Goal: Find contact information: Find contact information

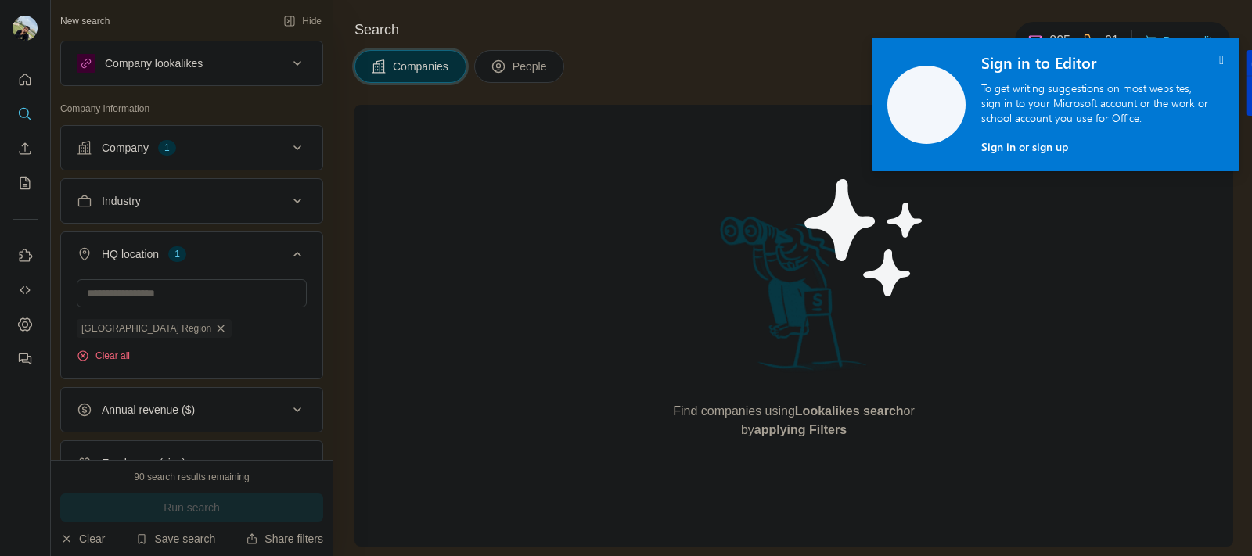
click at [214, 329] on icon "button" at bounding box center [220, 328] width 13 height 13
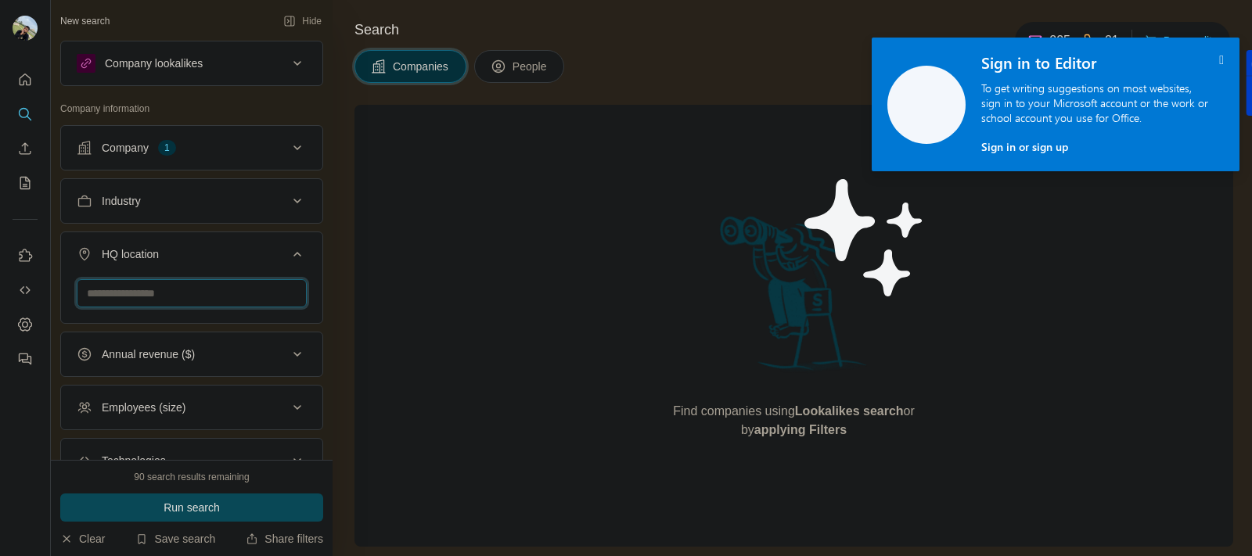
click at [182, 299] on input "text" at bounding box center [192, 293] width 230 height 28
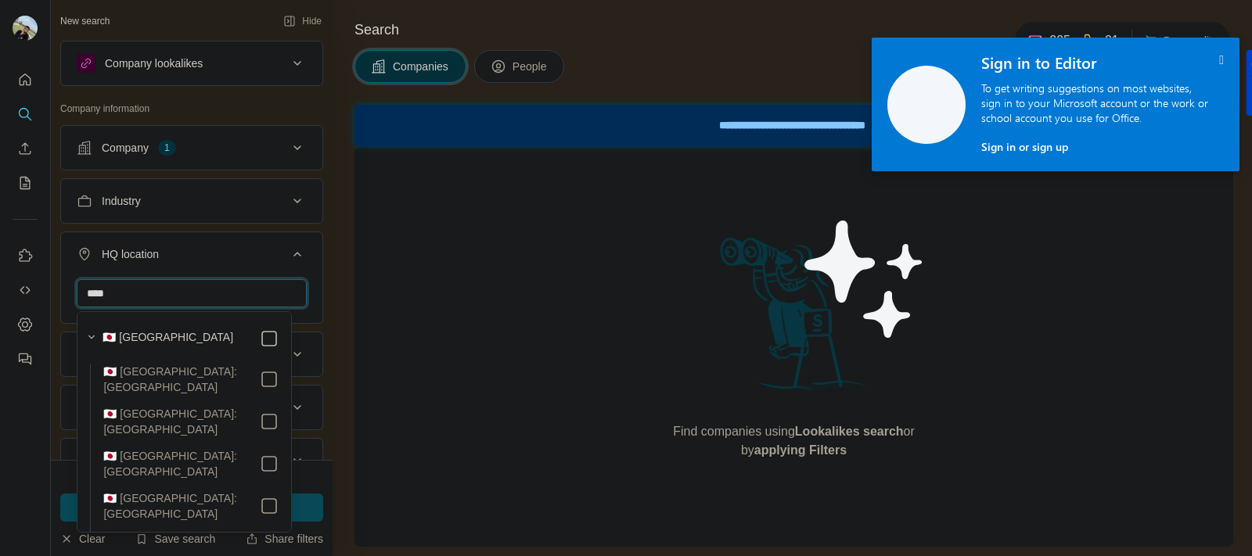
type input "****"
click at [293, 256] on icon at bounding box center [297, 254] width 8 height 5
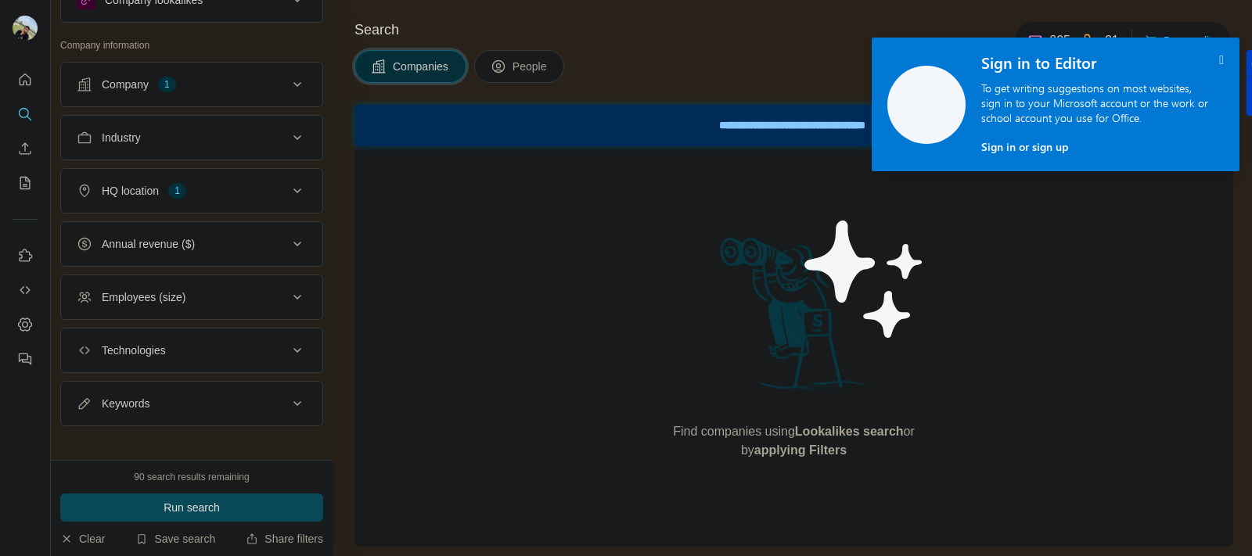
scroll to position [76, 0]
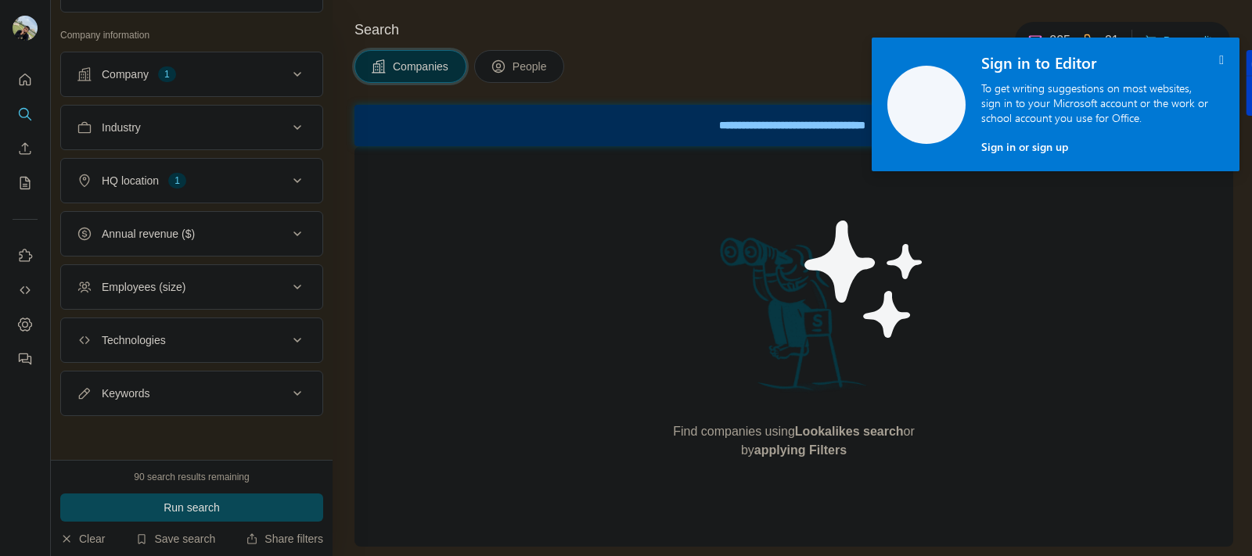
click at [290, 274] on button "Employees (size)" at bounding box center [191, 287] width 261 height 38
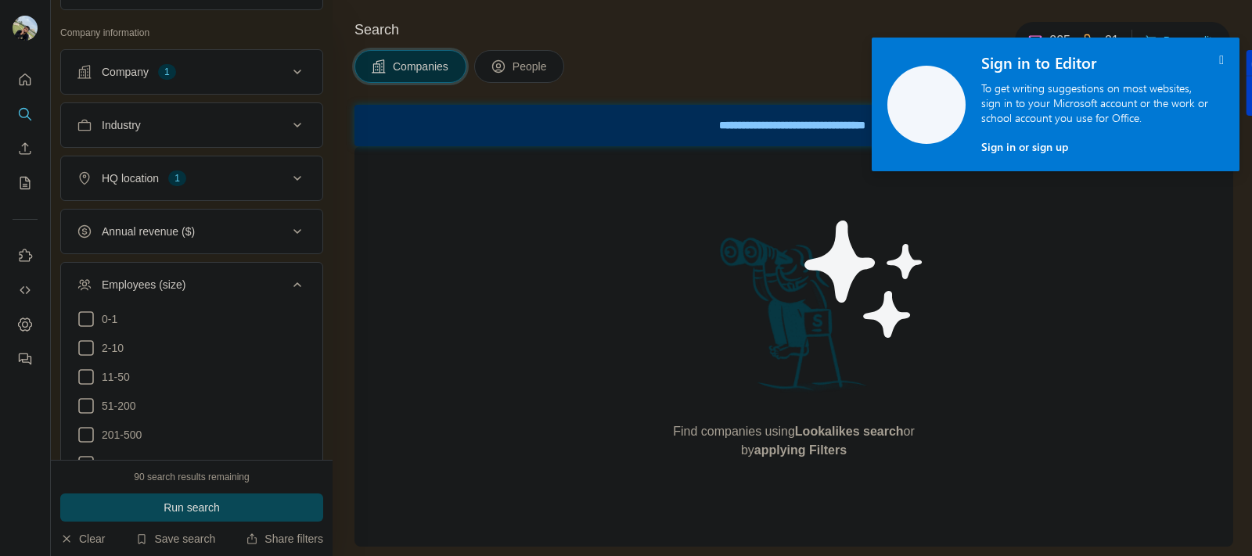
click at [290, 272] on button "Employees (size)" at bounding box center [191, 288] width 261 height 44
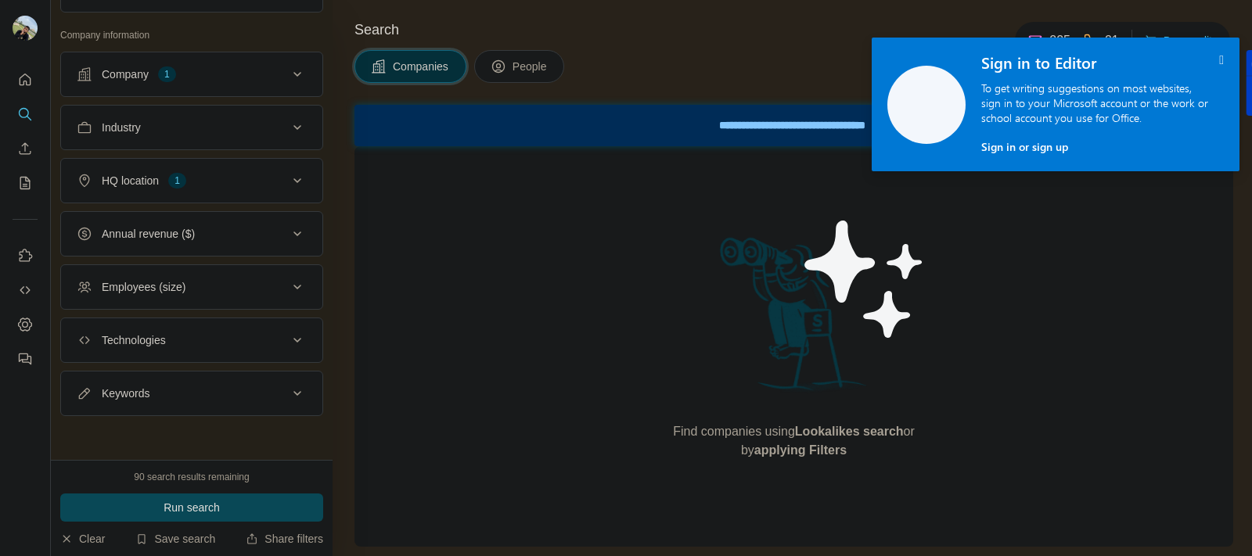
click at [288, 231] on icon at bounding box center [297, 234] width 19 height 19
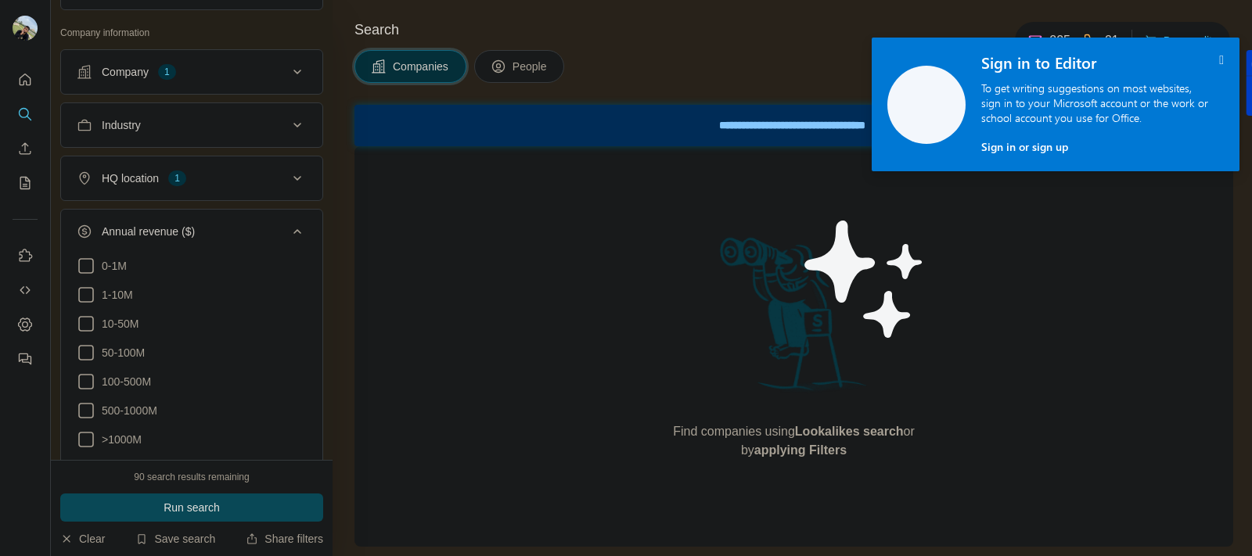
click at [288, 231] on icon at bounding box center [297, 231] width 19 height 19
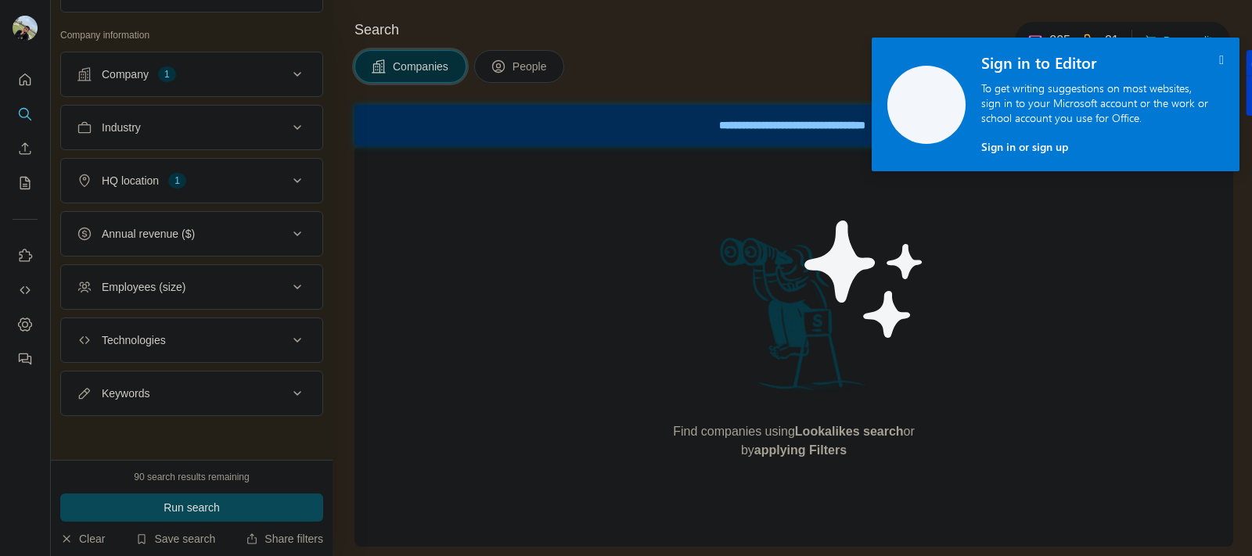
click at [258, 130] on div "Industry" at bounding box center [182, 128] width 211 height 16
click at [241, 519] on button "Run search" at bounding box center [191, 508] width 263 height 28
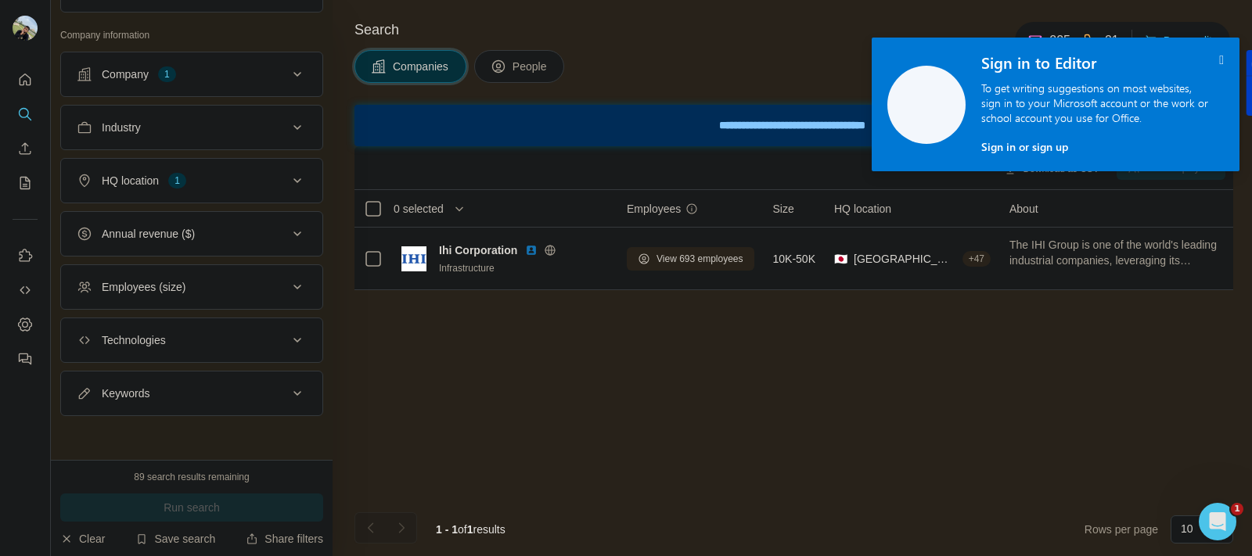
scroll to position [0, 0]
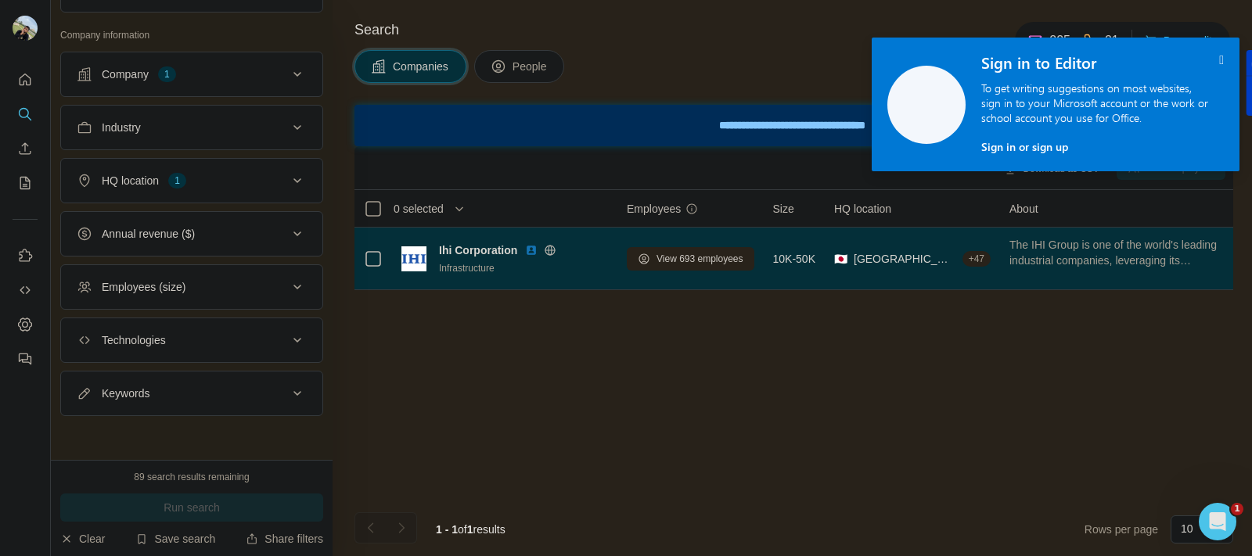
click at [616, 272] on td "Ihi Corporation Infrastructure" at bounding box center [504, 259] width 225 height 63
drag, startPoint x: 616, startPoint y: 272, endPoint x: 617, endPoint y: 284, distance: 12.5
click at [617, 284] on td "Ihi Corporation Infrastructure" at bounding box center [504, 259] width 225 height 63
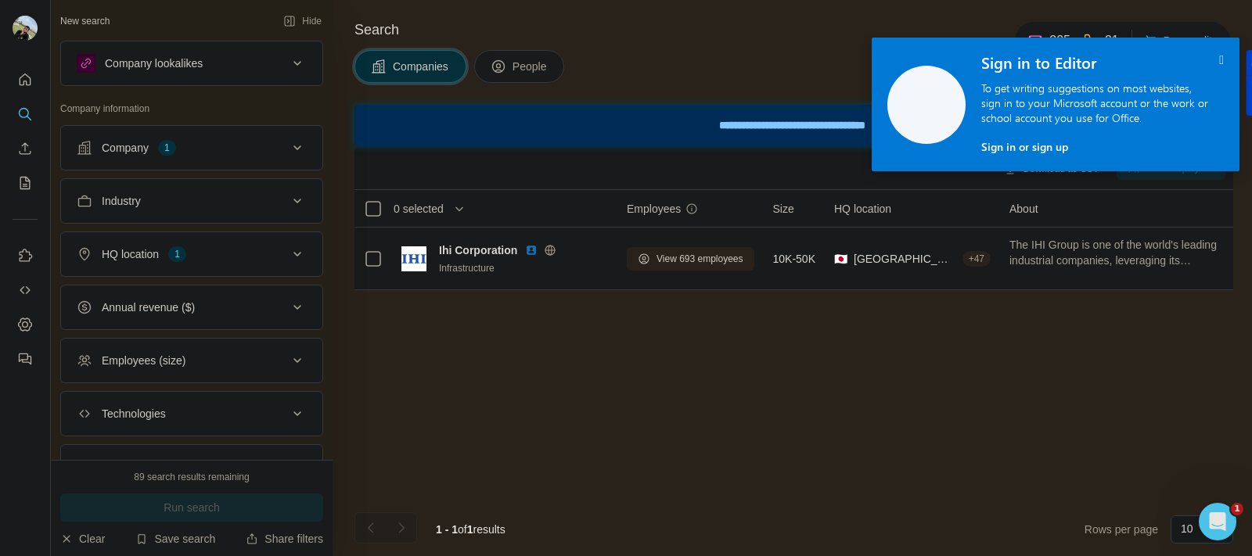
click at [529, 72] on span "People" at bounding box center [531, 67] width 36 height 16
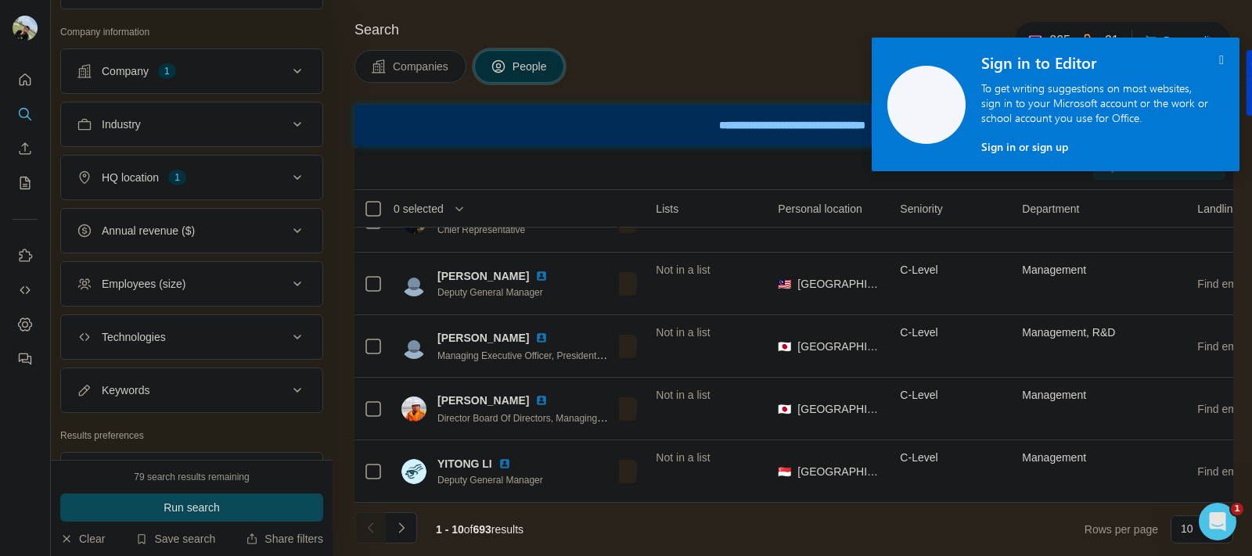
scroll to position [322, 0]
click at [260, 275] on button "Employees (size)" at bounding box center [191, 283] width 261 height 38
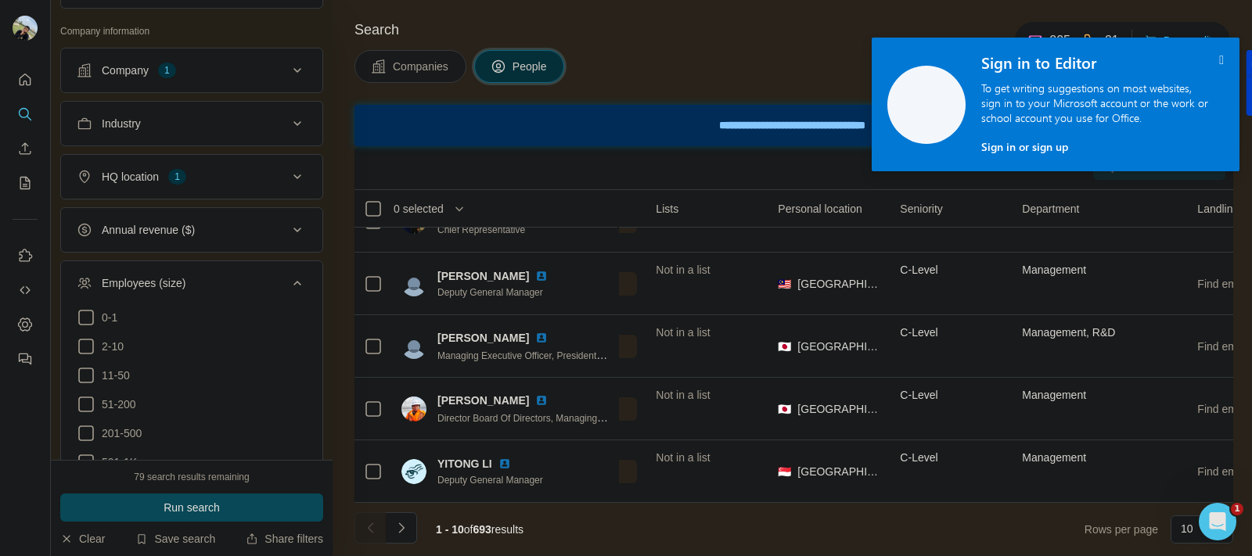
click at [260, 275] on button "Employees (size)" at bounding box center [191, 286] width 261 height 44
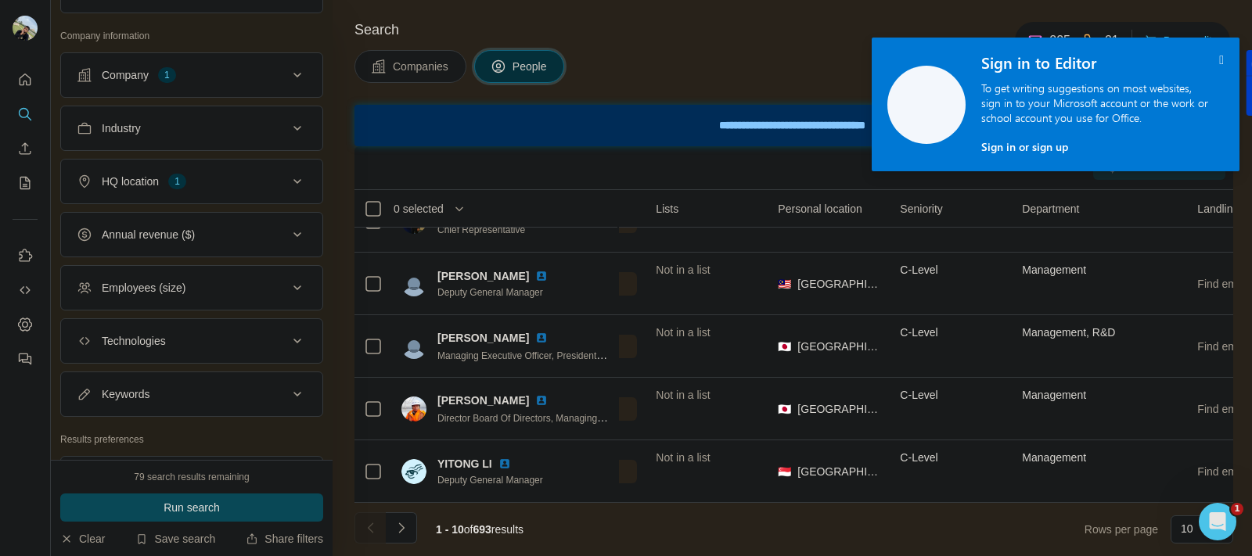
scroll to position [235, 0]
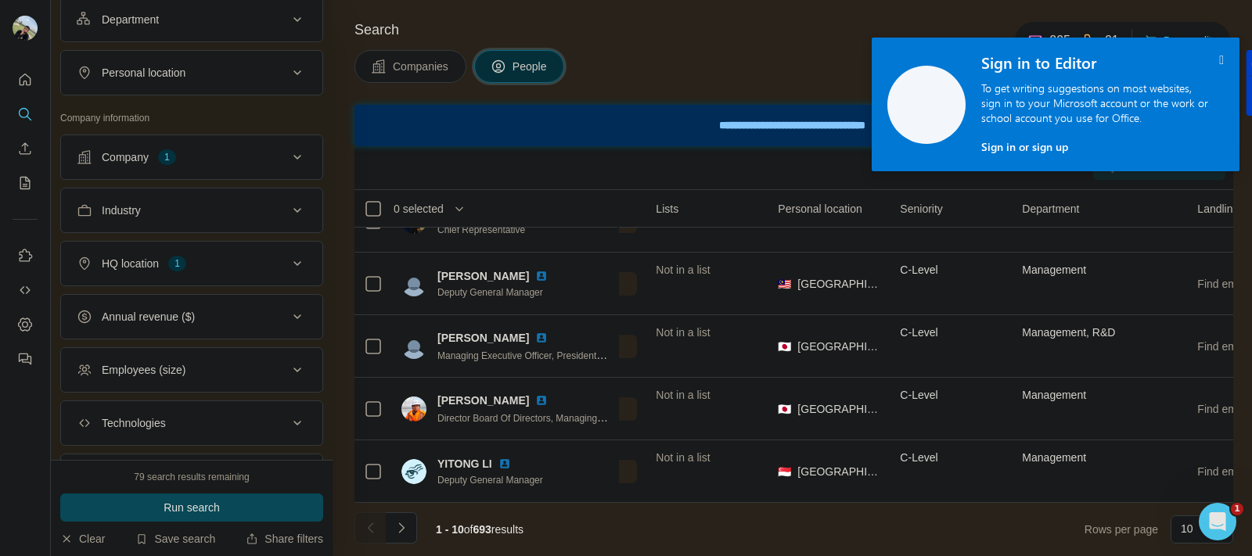
click at [288, 209] on icon at bounding box center [297, 210] width 19 height 19
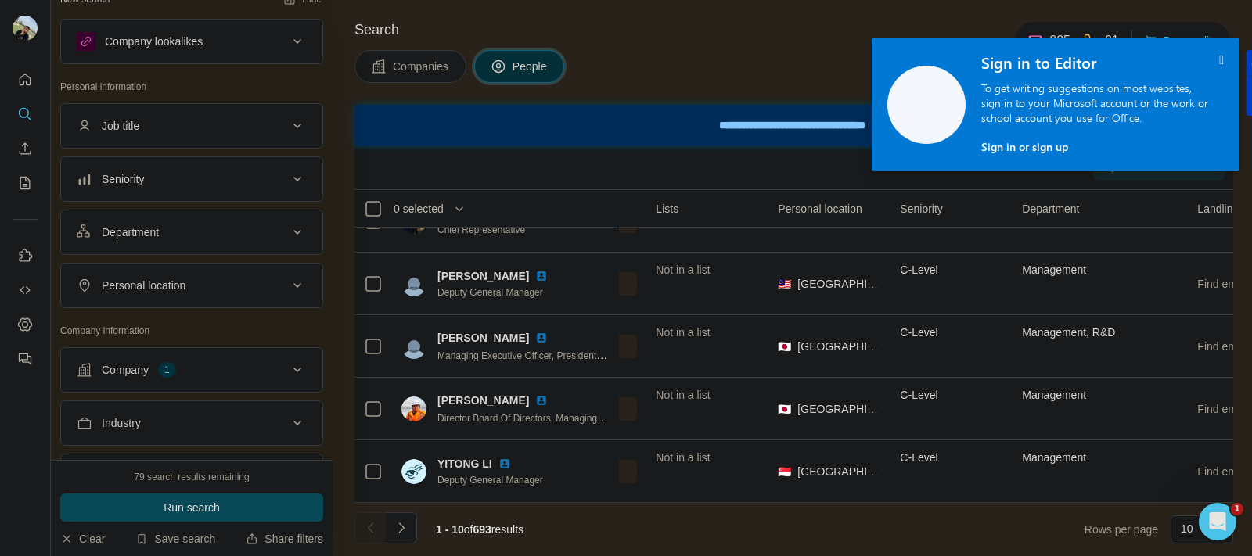
scroll to position [21, 0]
click at [288, 231] on icon at bounding box center [297, 233] width 19 height 19
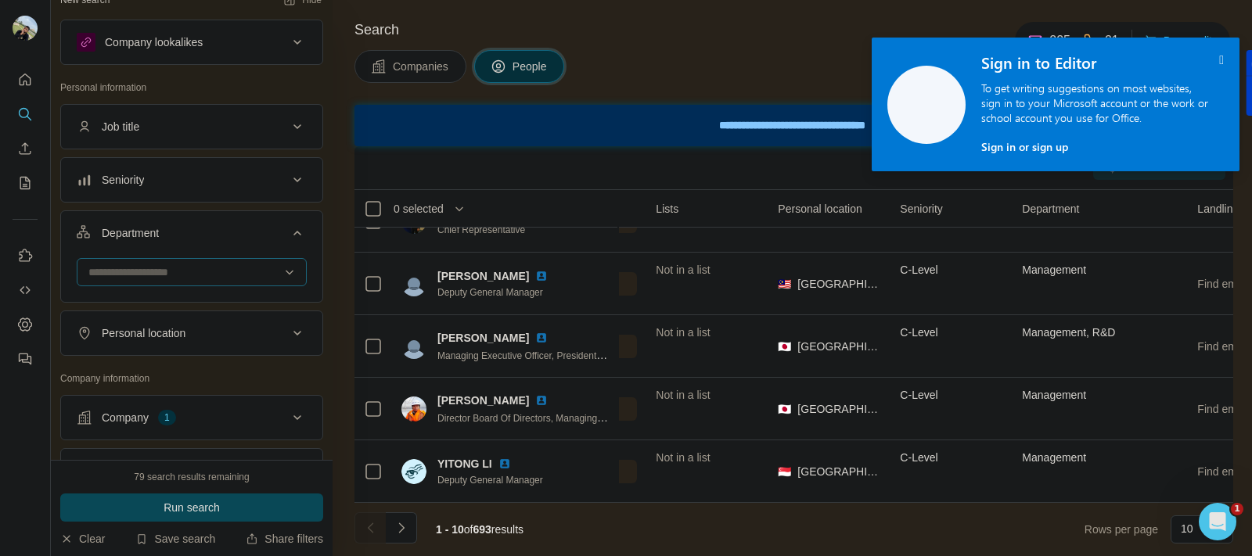
click at [182, 263] on div at bounding box center [183, 272] width 193 height 27
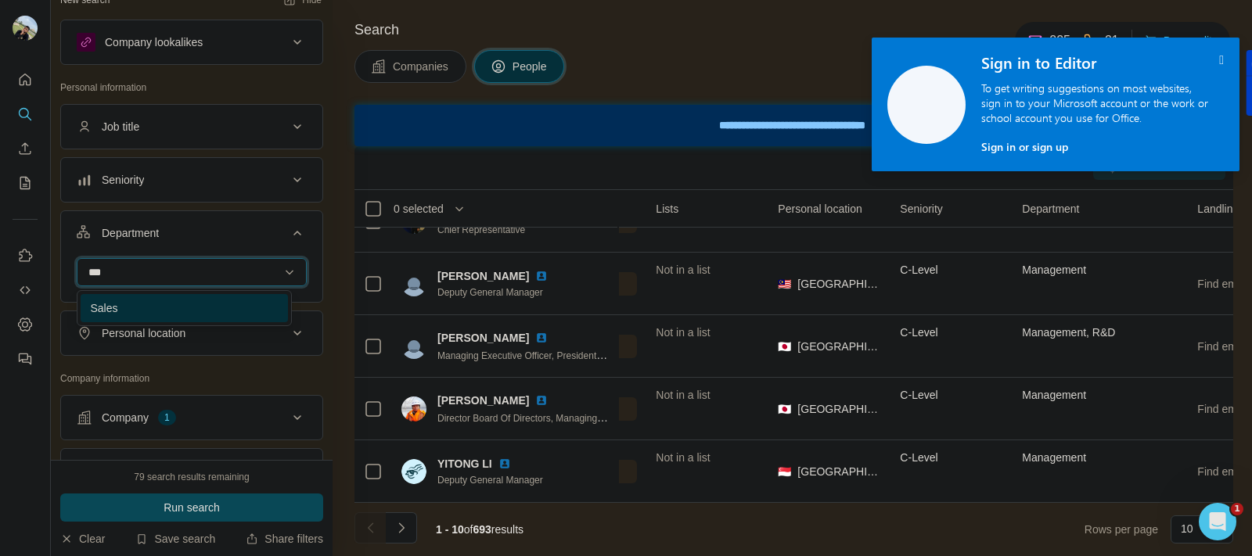
type input "***"
click at [194, 304] on div "Sales" at bounding box center [184, 308] width 189 height 16
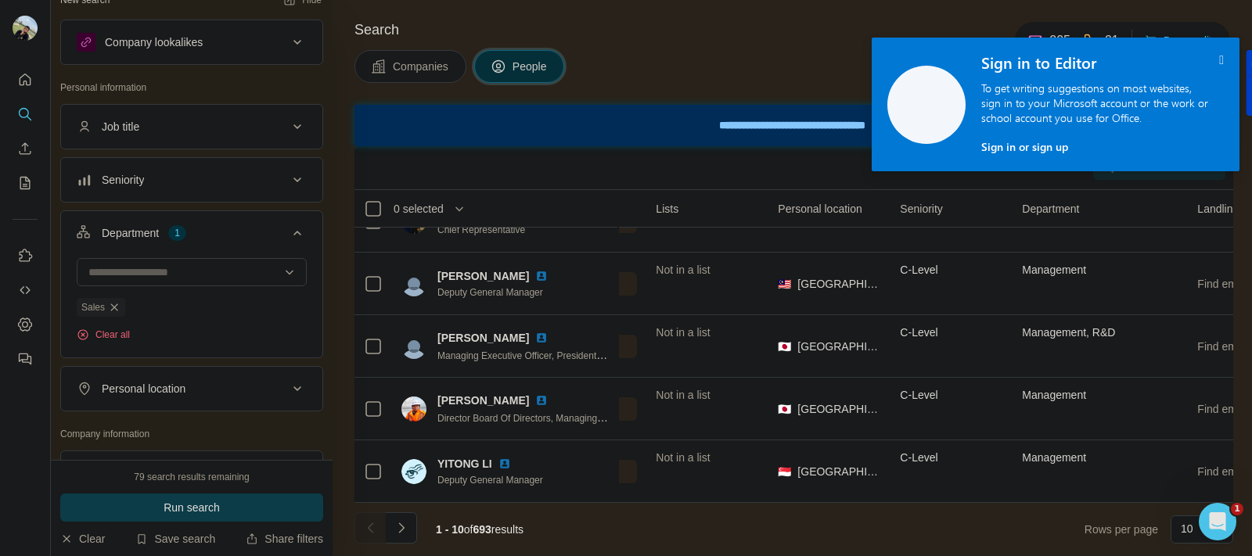
click at [208, 511] on span "Run search" at bounding box center [192, 508] width 56 height 16
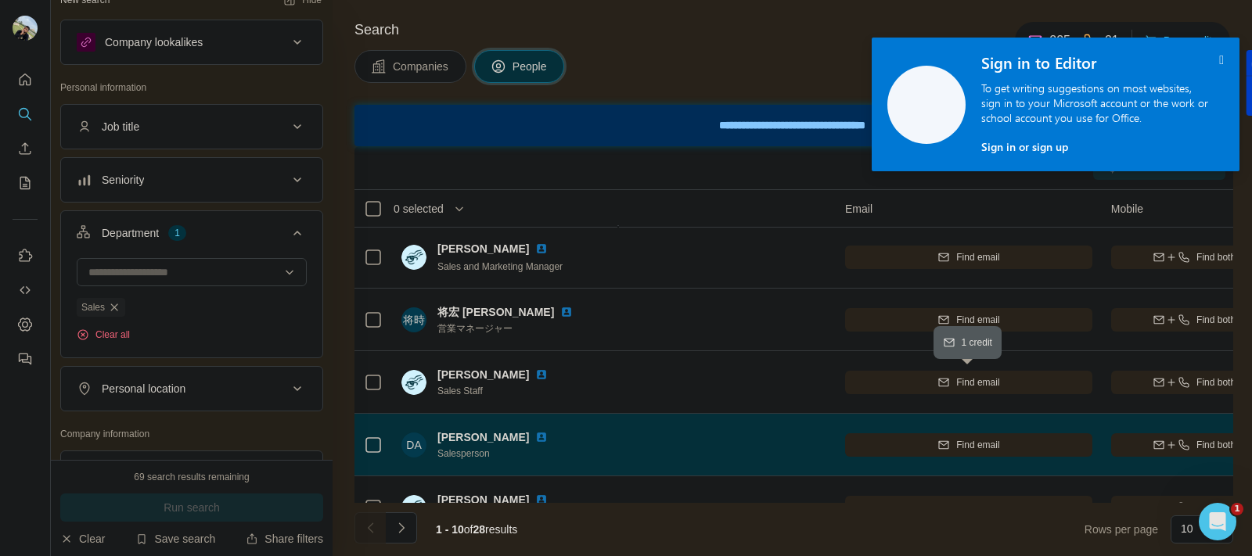
scroll to position [315, 128]
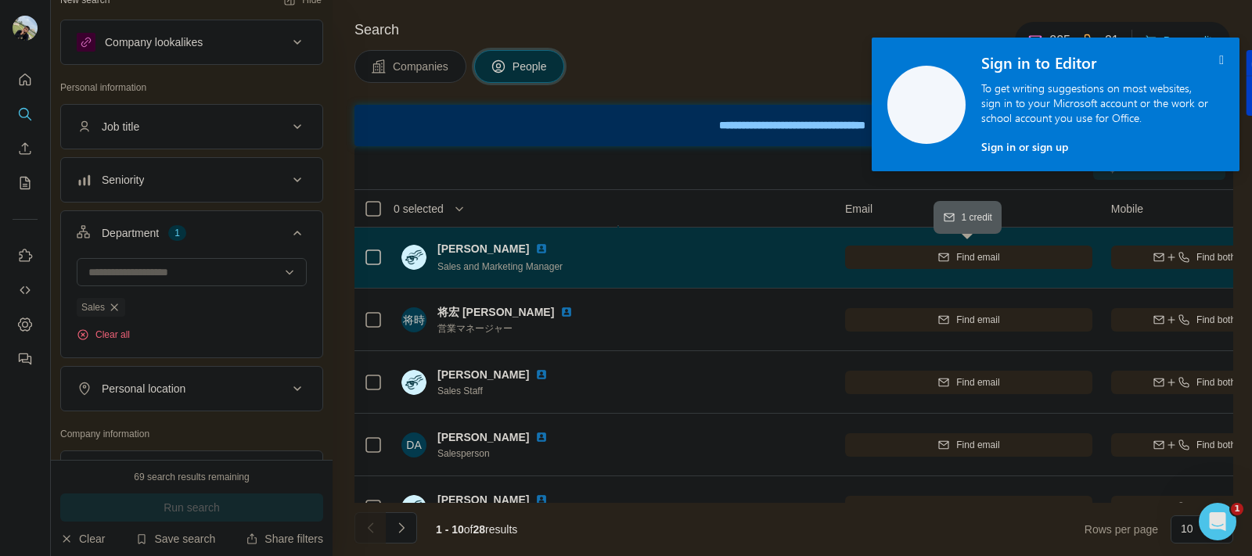
click at [1013, 257] on div "Find email" at bounding box center [968, 257] width 247 height 14
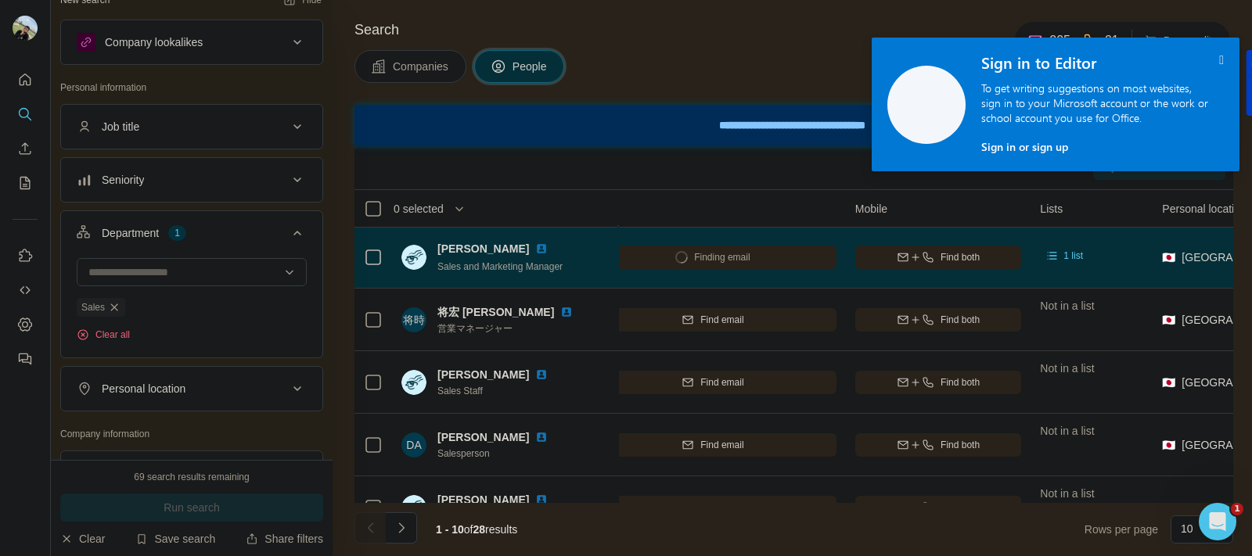
scroll to position [315, 378]
click at [1011, 257] on div "Find both" at bounding box center [944, 257] width 167 height 14
click at [1219, 56] on icon "" at bounding box center [1221, 59] width 5 height 13
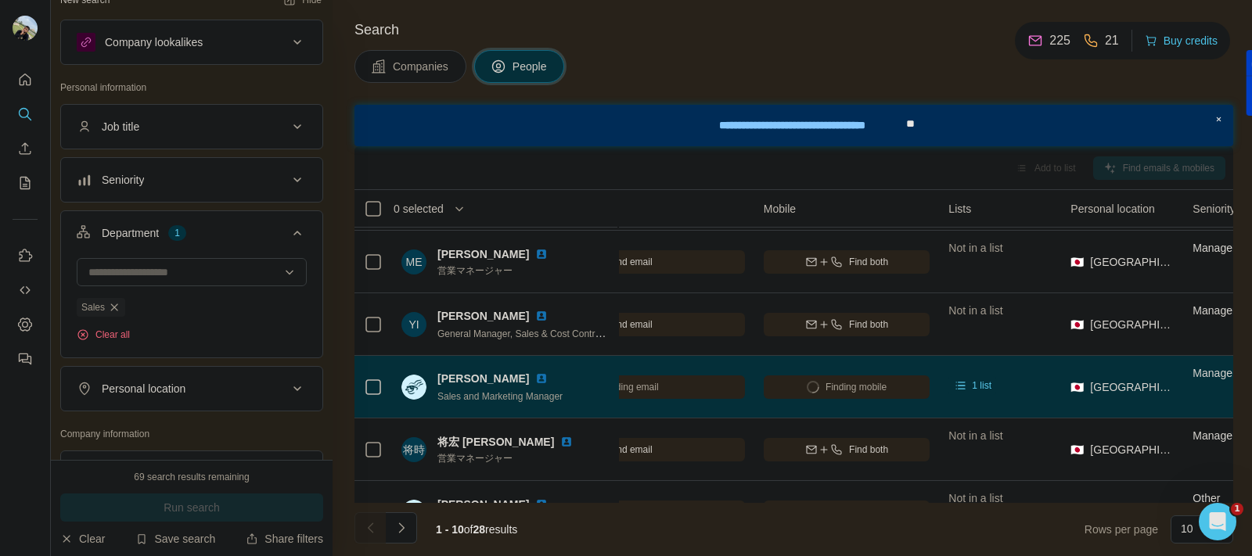
scroll to position [0, 475]
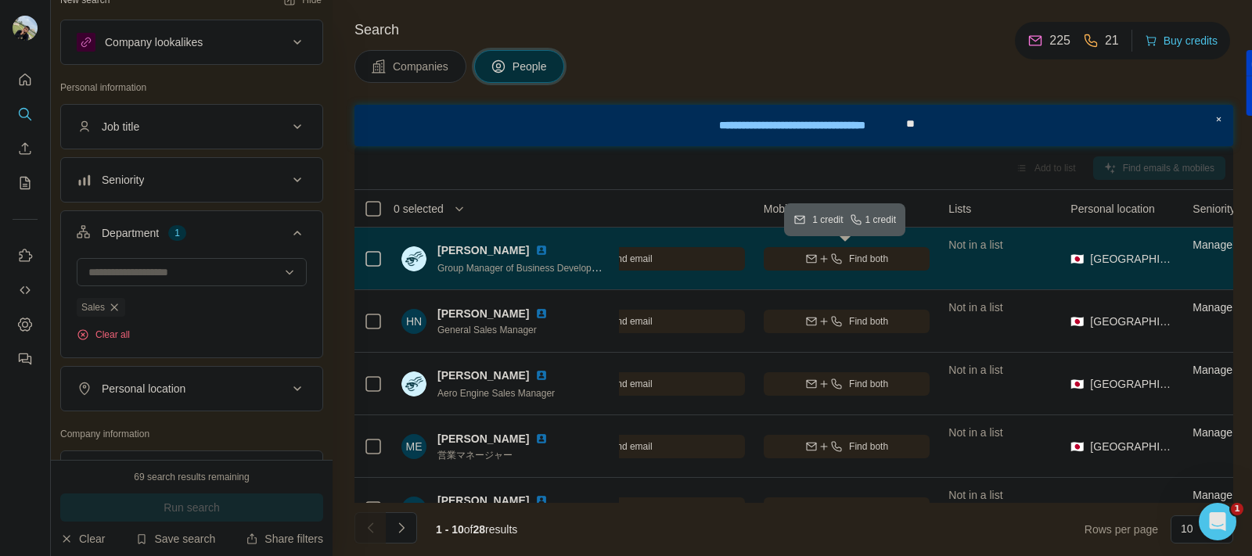
click at [851, 266] on button "Find both" at bounding box center [847, 258] width 167 height 23
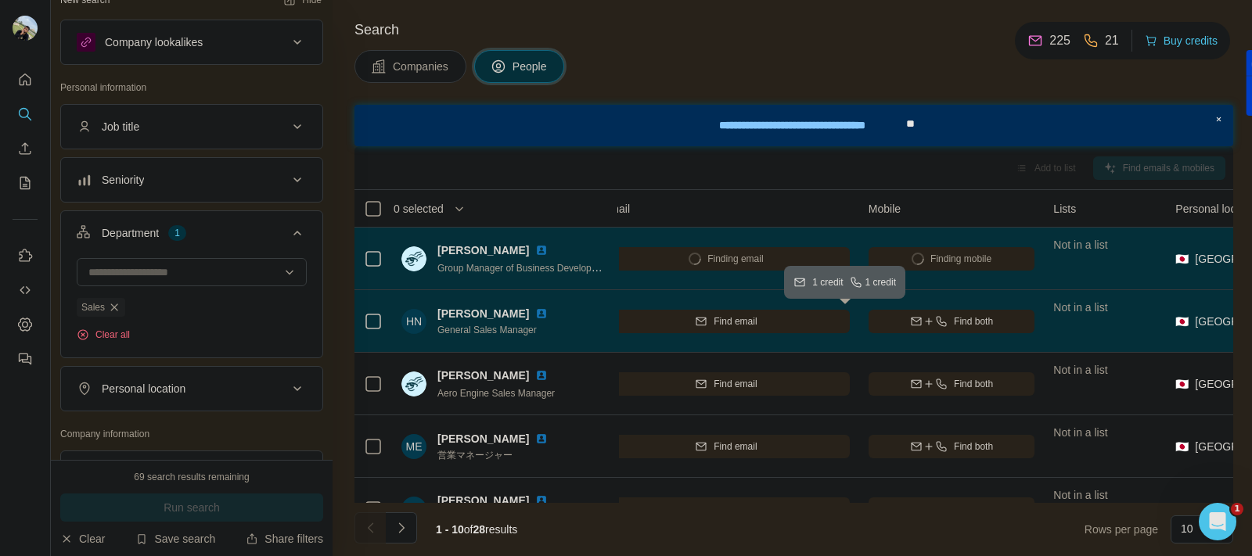
scroll to position [0, 369]
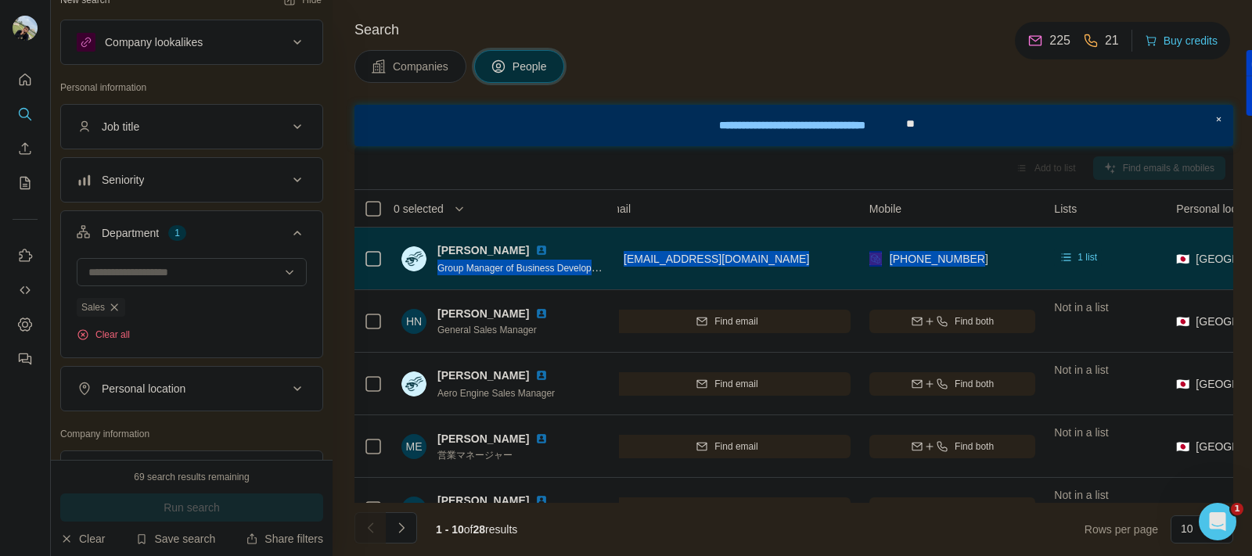
drag, startPoint x: 976, startPoint y: 253, endPoint x: 614, endPoint y: 252, distance: 362.3
click at [0, 0] on tr "[PERSON_NAME] Group Manager of Business Development & Sales for Global Market- …" at bounding box center [0, 0] width 0 height 0
click at [990, 253] on div "[PHONE_NUMBER]" at bounding box center [952, 258] width 167 height 43
drag, startPoint x: 990, startPoint y: 253, endPoint x: 428, endPoint y: 233, distance: 562.1
click at [0, 0] on tr "[PERSON_NAME] Group Manager of Business Development & Sales for Global Market- …" at bounding box center [0, 0] width 0 height 0
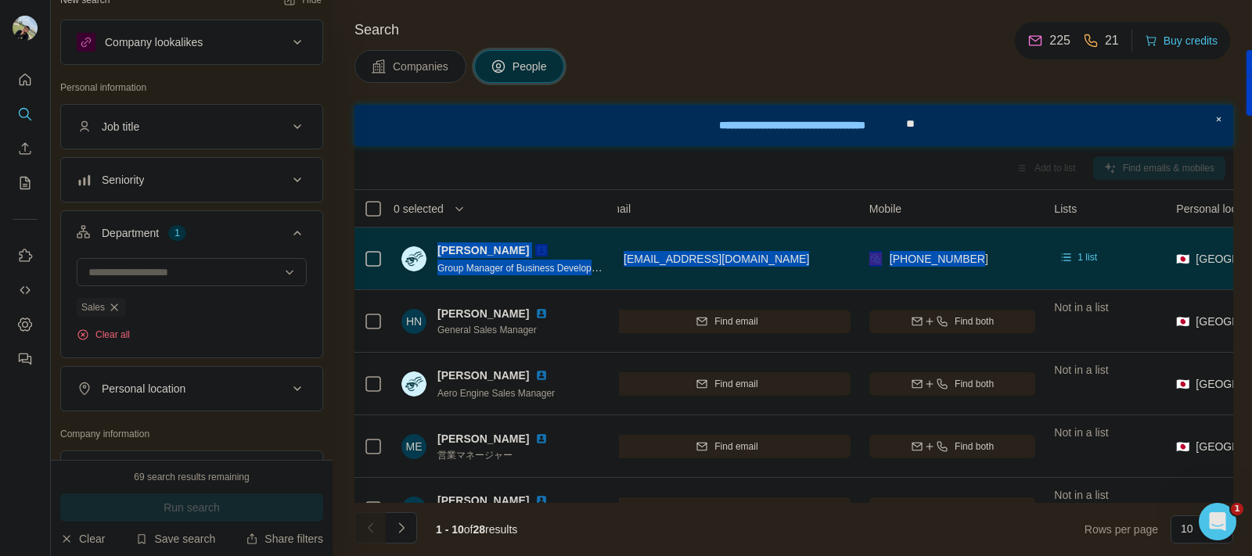
copy tr "[PERSON_NAME] Group Manager of Business Development & Sales for Global Market- …"
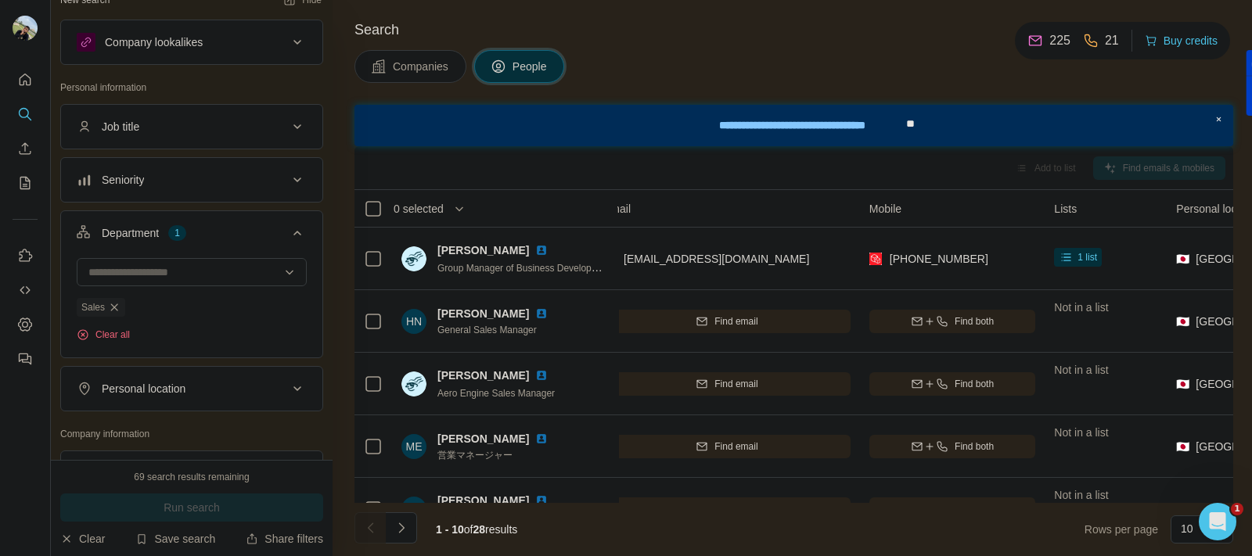
click at [790, 90] on div "Search Companies People Add to list Find emails & mobiles 0 selected People Com…" at bounding box center [792, 278] width 919 height 556
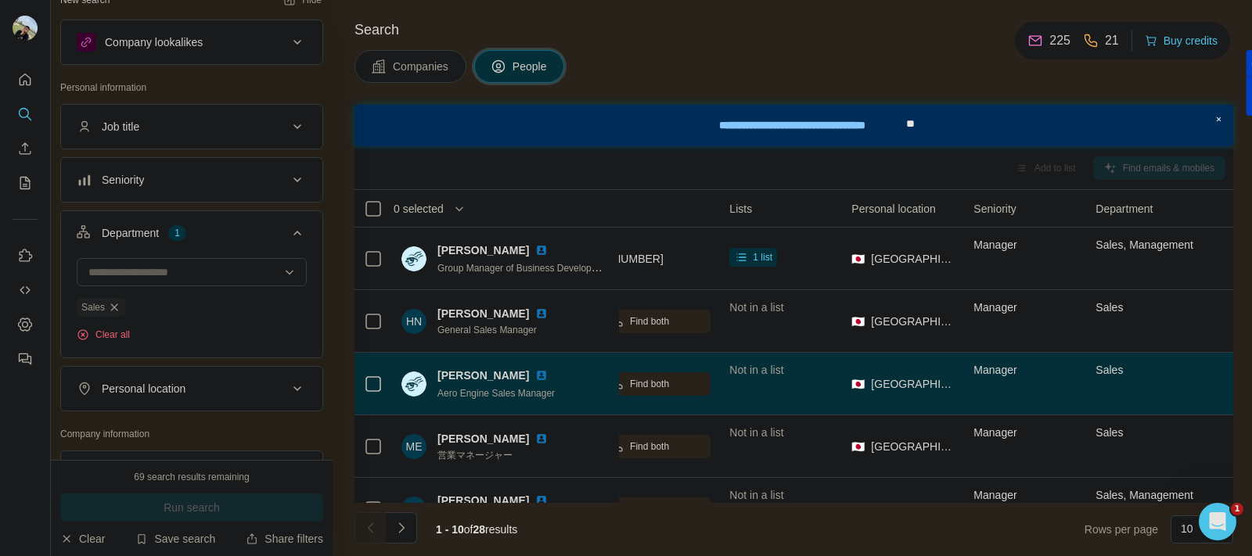
scroll to position [0, 580]
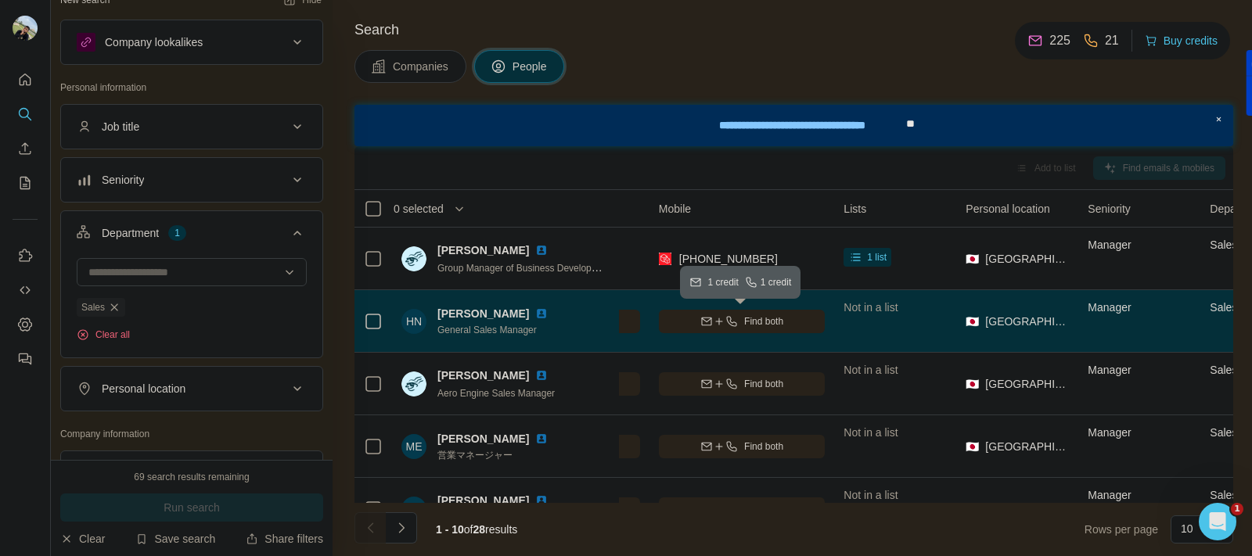
click at [767, 317] on span "Find both" at bounding box center [763, 322] width 39 height 14
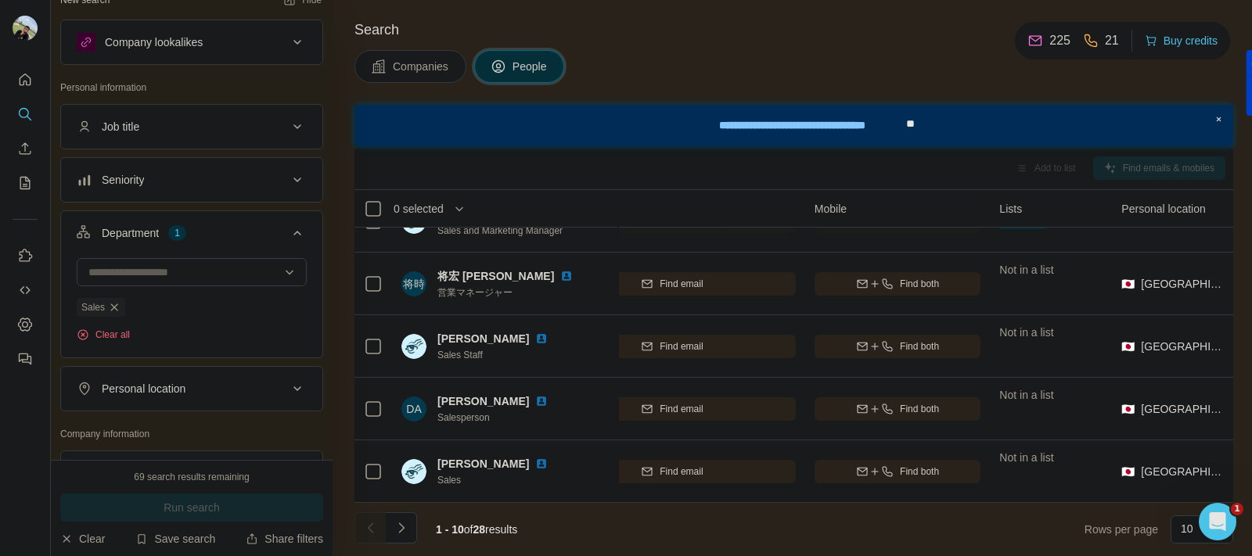
scroll to position [358, 423]
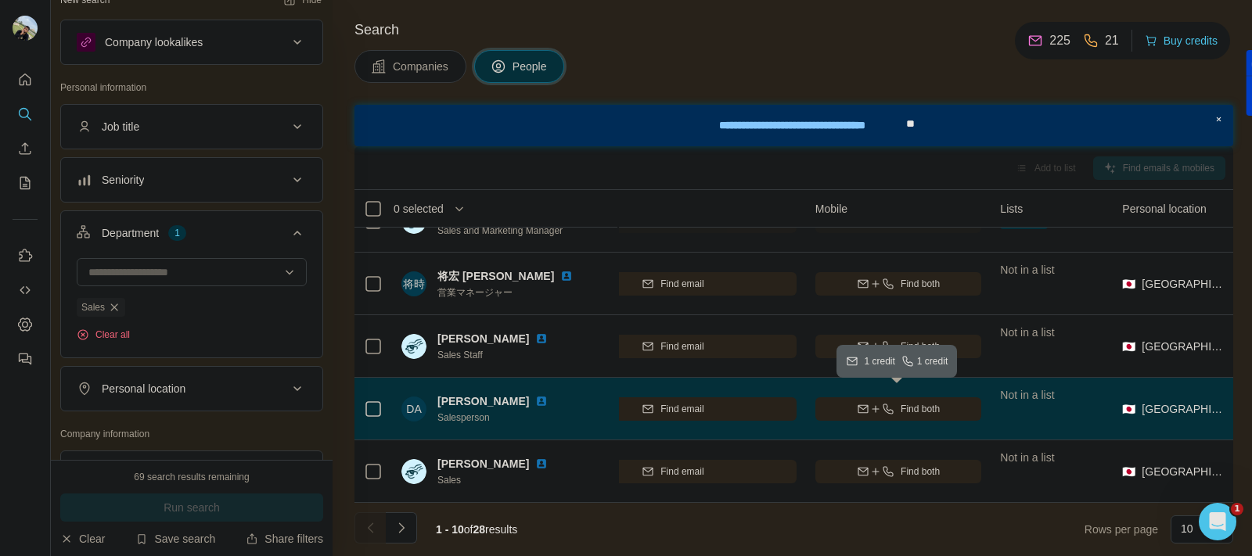
click at [883, 404] on icon "button" at bounding box center [888, 409] width 10 height 10
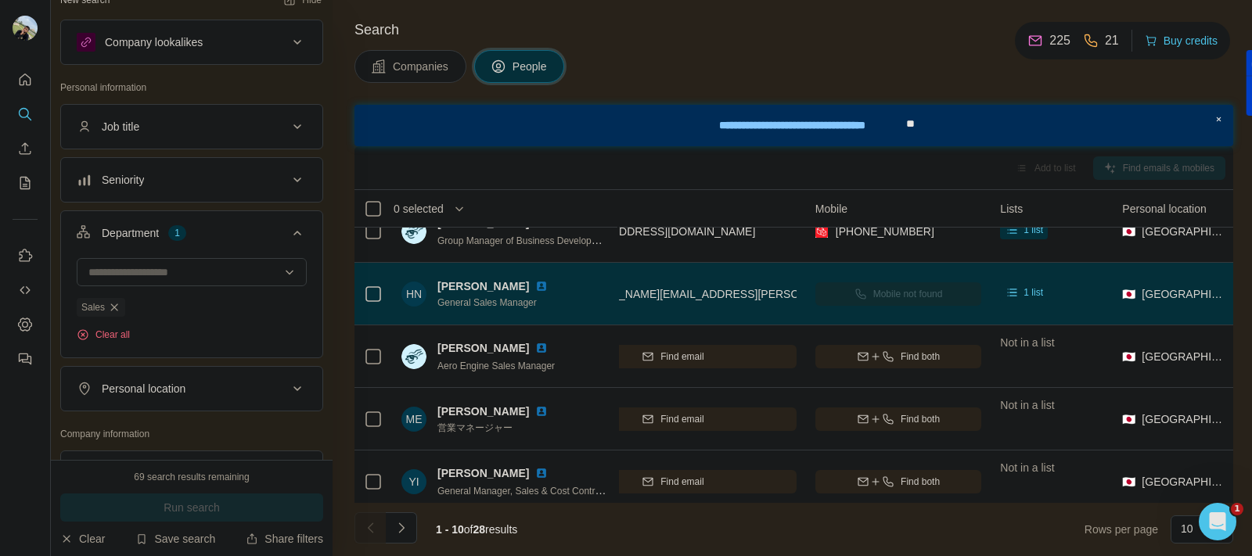
scroll to position [0, 423]
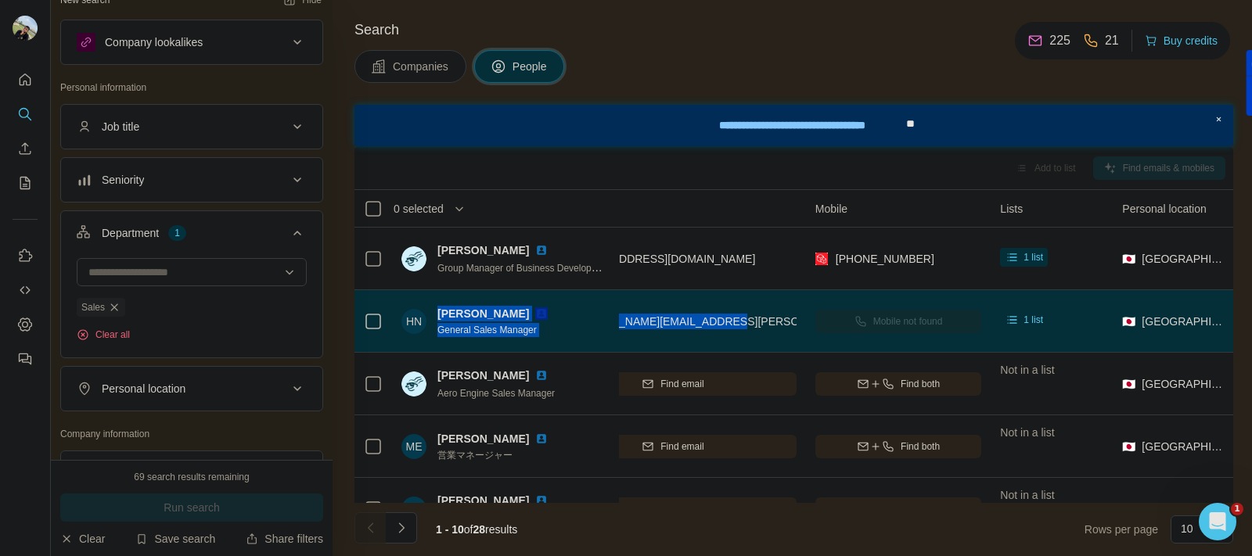
drag, startPoint x: 710, startPoint y: 315, endPoint x: 441, endPoint y: 307, distance: 270.1
click at [0, 0] on tr "HN [PERSON_NAME] General Sales Manager Ihi Corporation [PERSON_NAME][EMAIL_ADDR…" at bounding box center [0, 0] width 0 height 0
copy tr "[PERSON_NAME] General Sales Manager Ihi Corporation [PERSON_NAME][EMAIL_ADDRESS…"
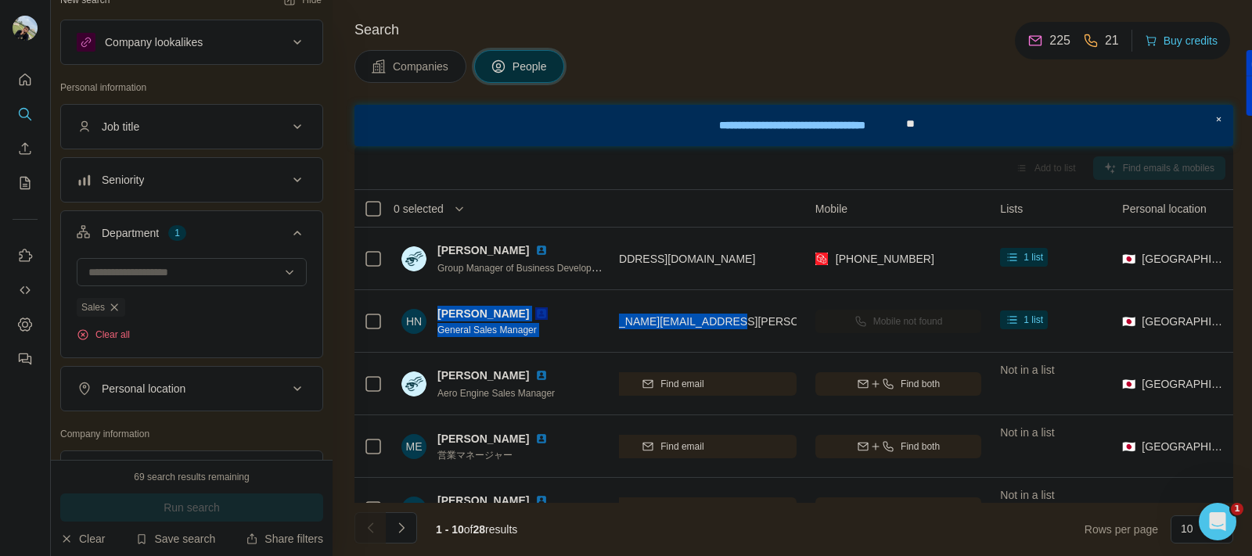
click at [1117, 102] on div "Search Companies People Add to list Find emails & mobiles 0 selected People Com…" at bounding box center [792, 278] width 919 height 556
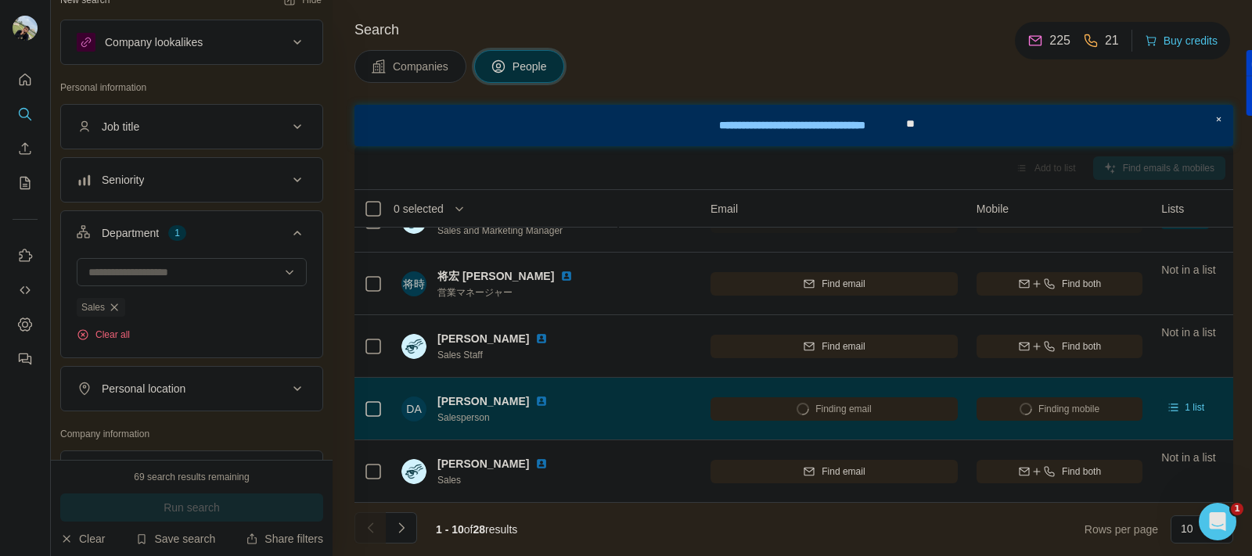
scroll to position [360, 261]
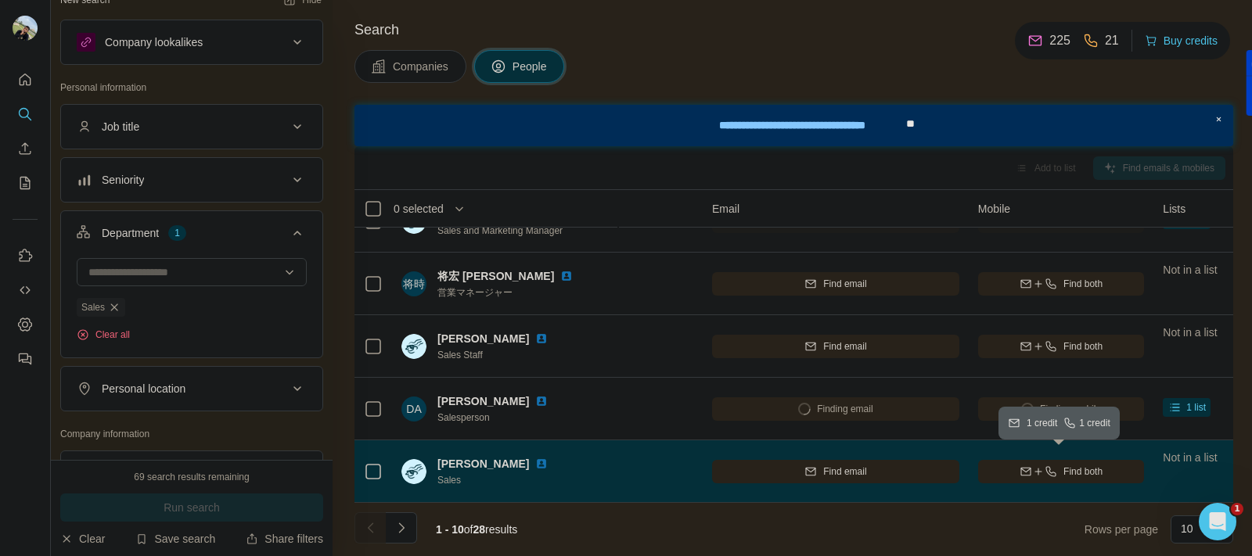
click at [1060, 465] on div "Find both" at bounding box center [1061, 472] width 167 height 14
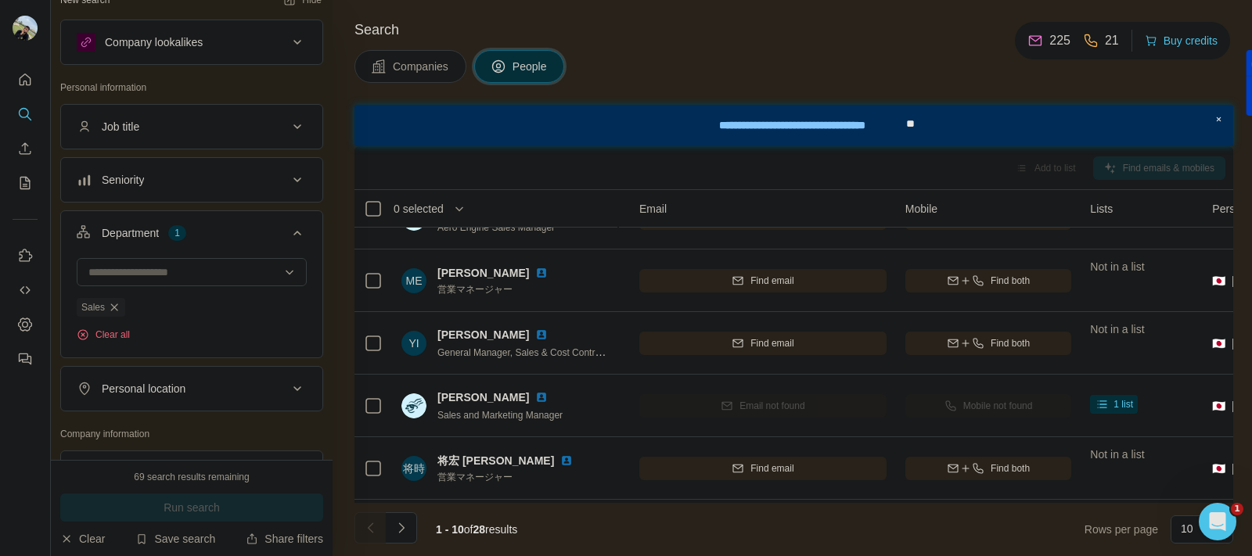
scroll to position [158, 333]
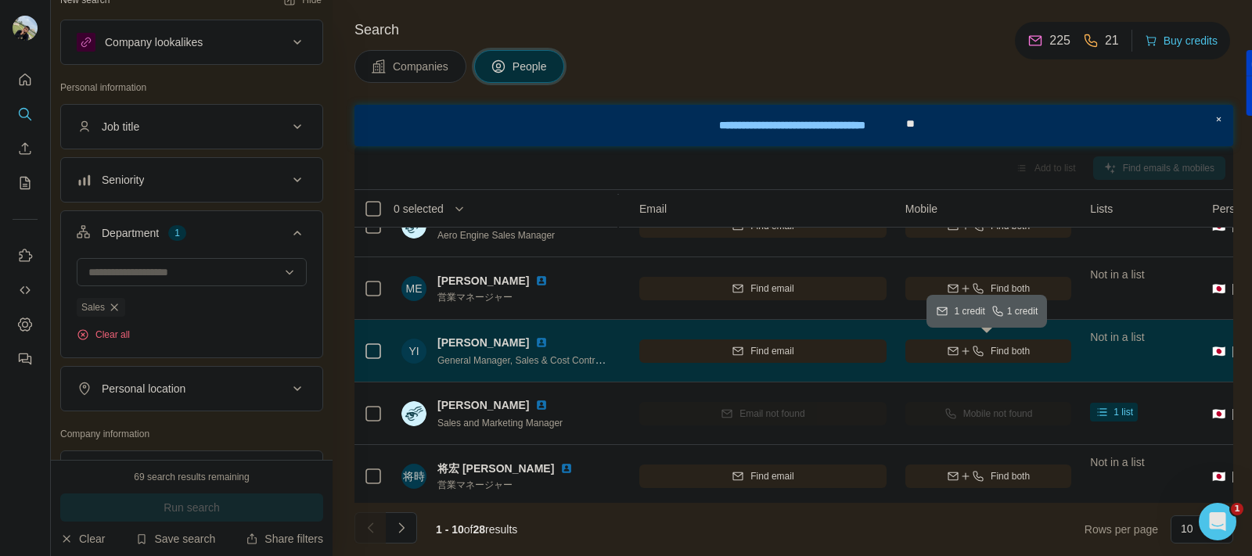
click at [947, 346] on icon "button" at bounding box center [953, 351] width 13 height 13
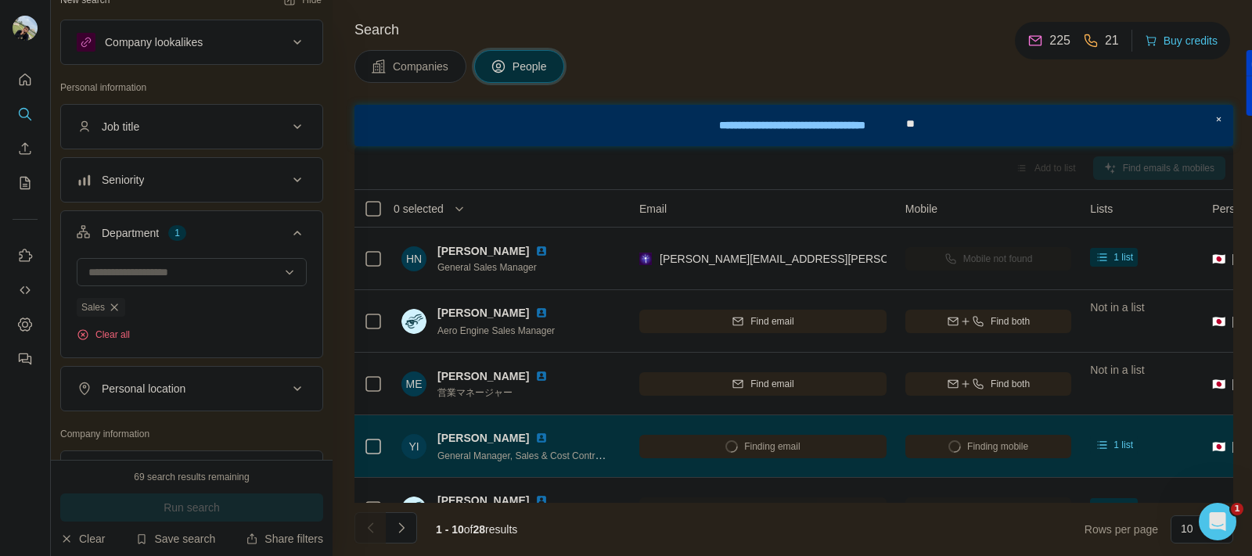
scroll to position [61, 333]
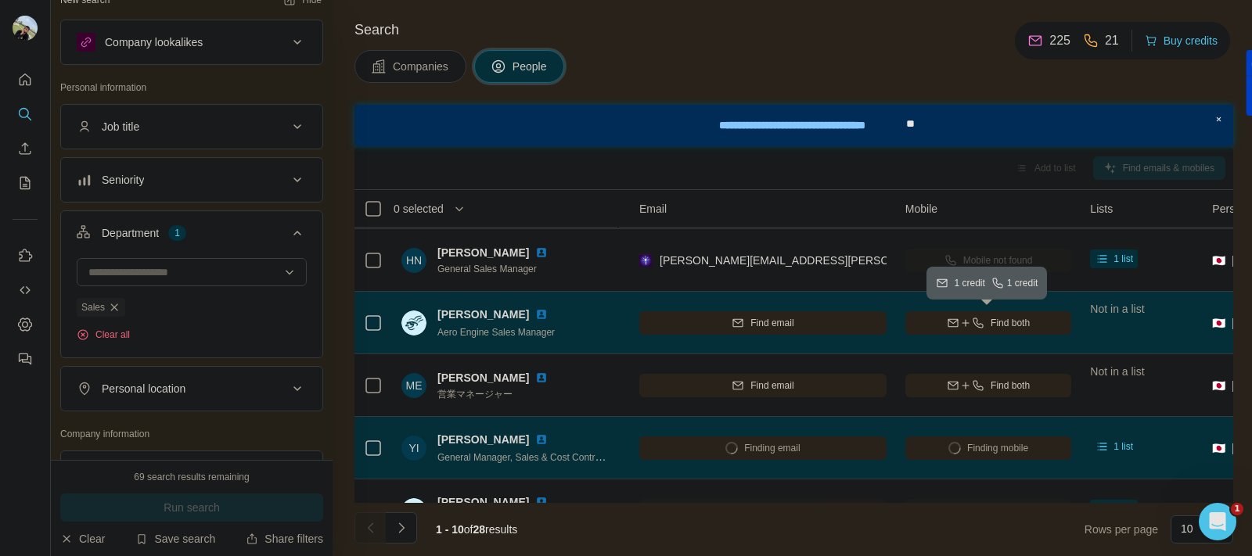
click at [966, 326] on icon "button" at bounding box center [965, 323] width 13 height 13
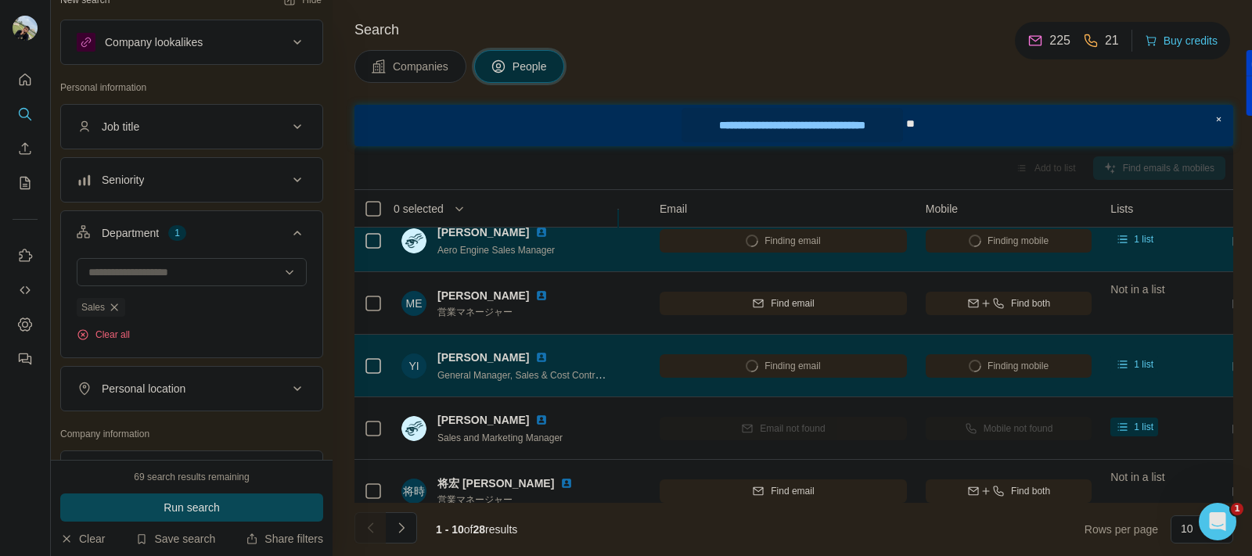
scroll to position [112, 313]
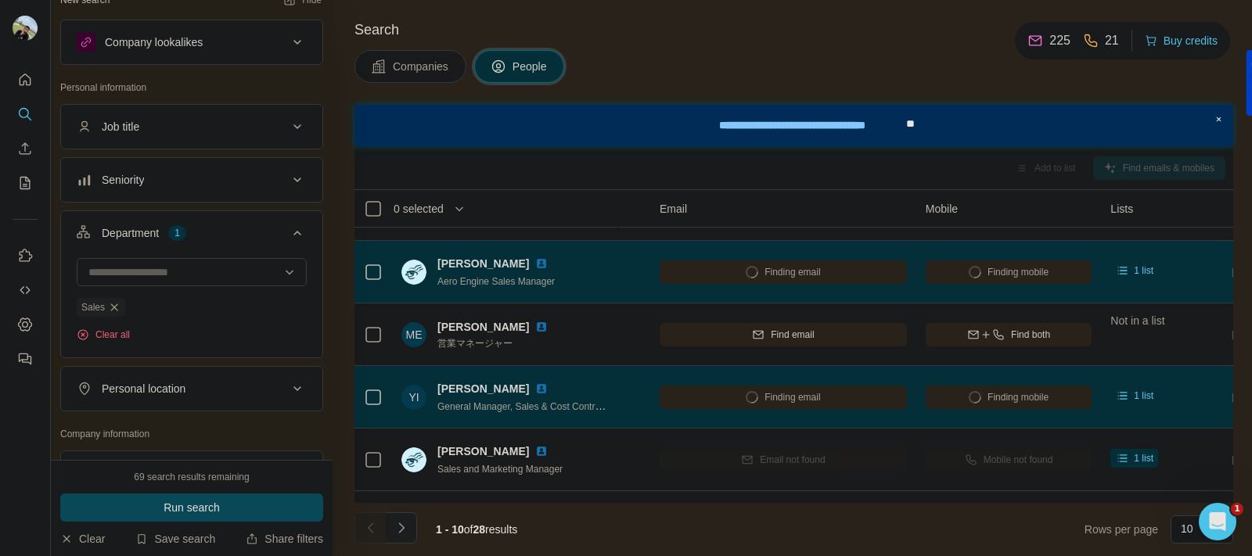
click at [401, 522] on icon "Navigate to next page" at bounding box center [402, 528] width 16 height 16
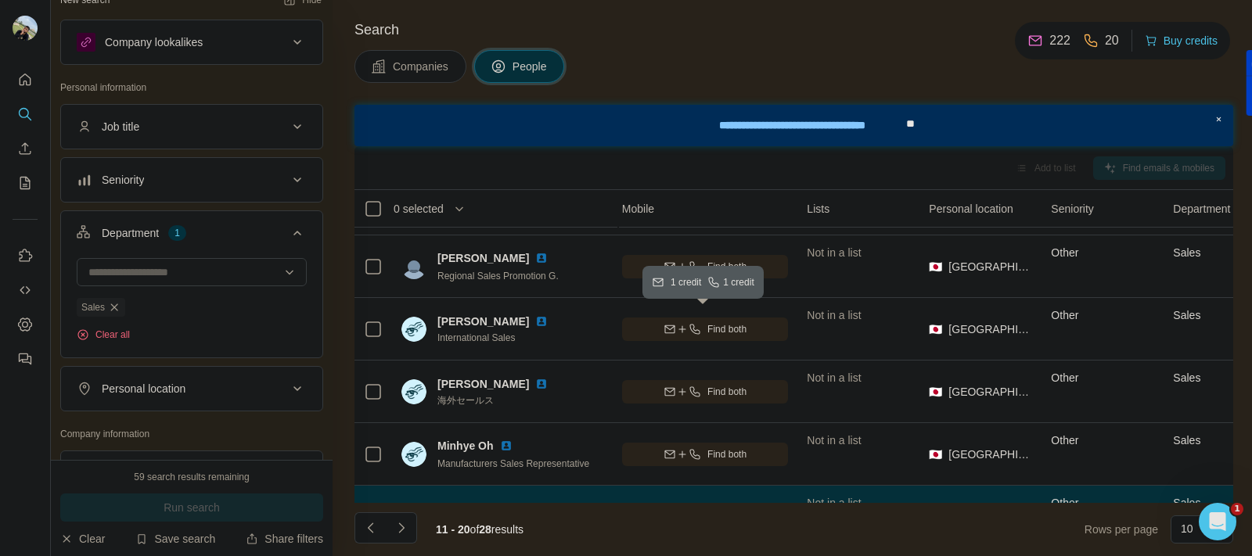
scroll to position [181, 617]
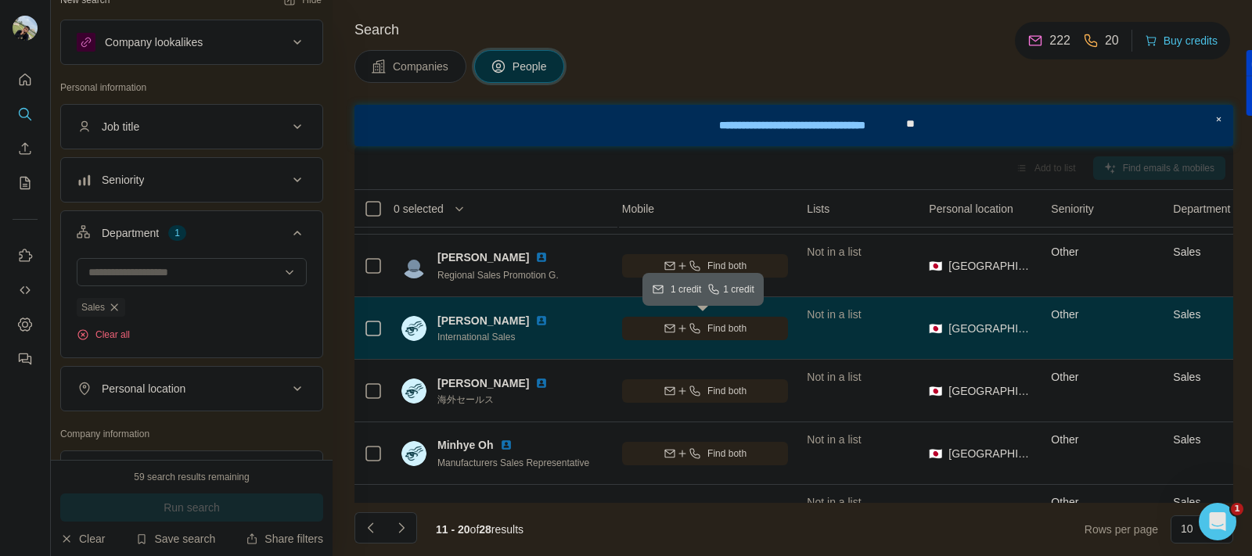
click at [694, 334] on icon "button" at bounding box center [695, 328] width 13 height 13
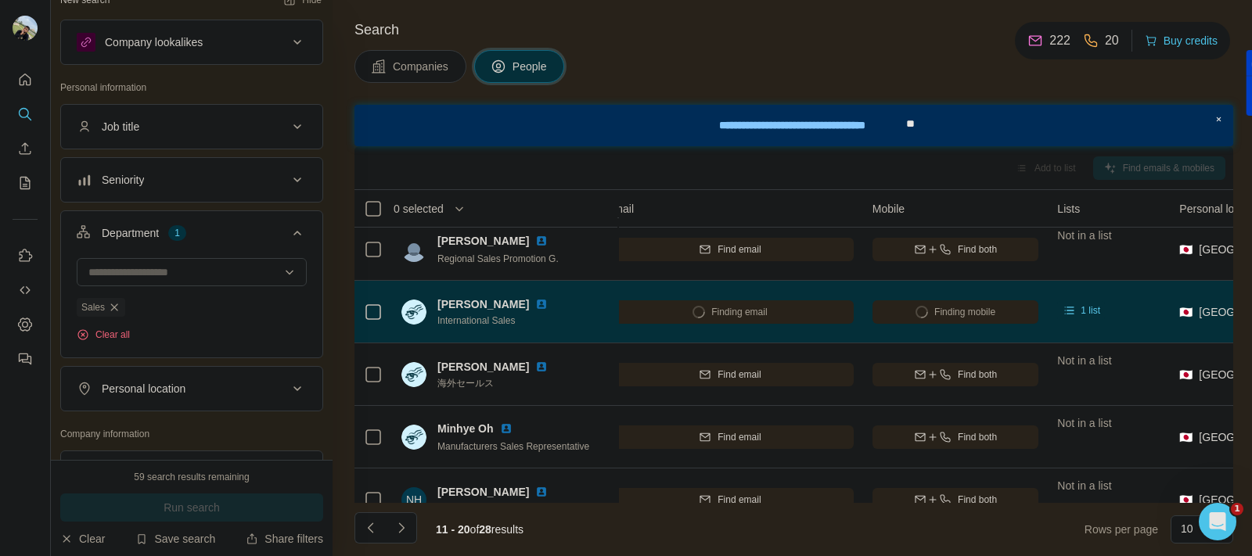
scroll to position [196, 366]
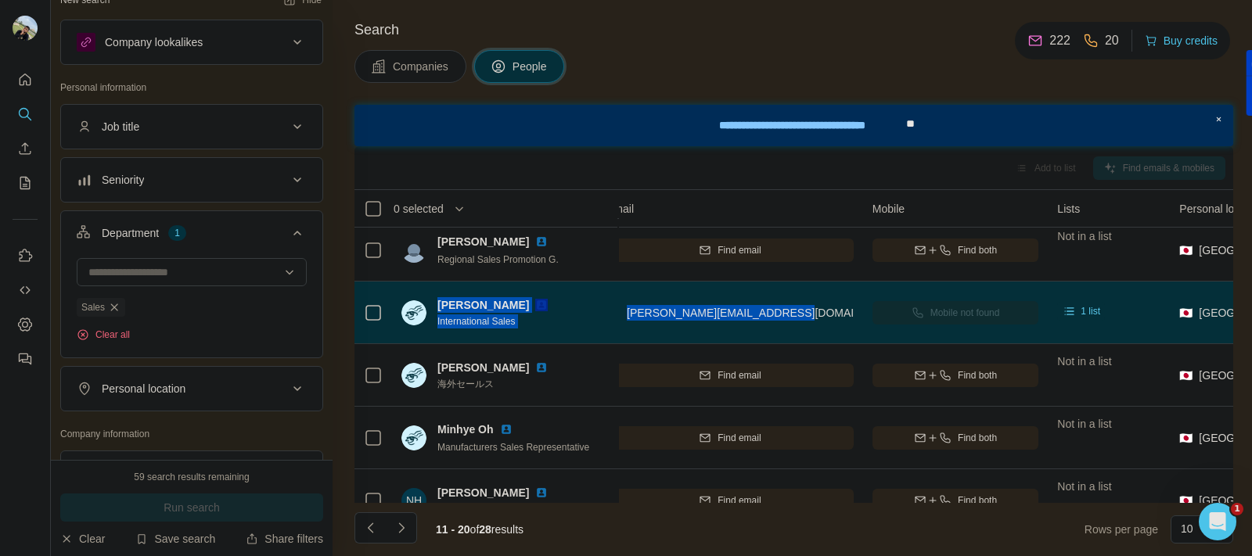
drag, startPoint x: 790, startPoint y: 314, endPoint x: 432, endPoint y: 298, distance: 358.7
click at [0, 0] on tr "[PERSON_NAME] International Sales Ihi Corporation [PERSON_NAME][EMAIL_ADDRESS][…" at bounding box center [0, 0] width 0 height 0
copy tr "[PERSON_NAME] International Sales Ihi Corporation [PERSON_NAME][EMAIL_ADDRESS][…"
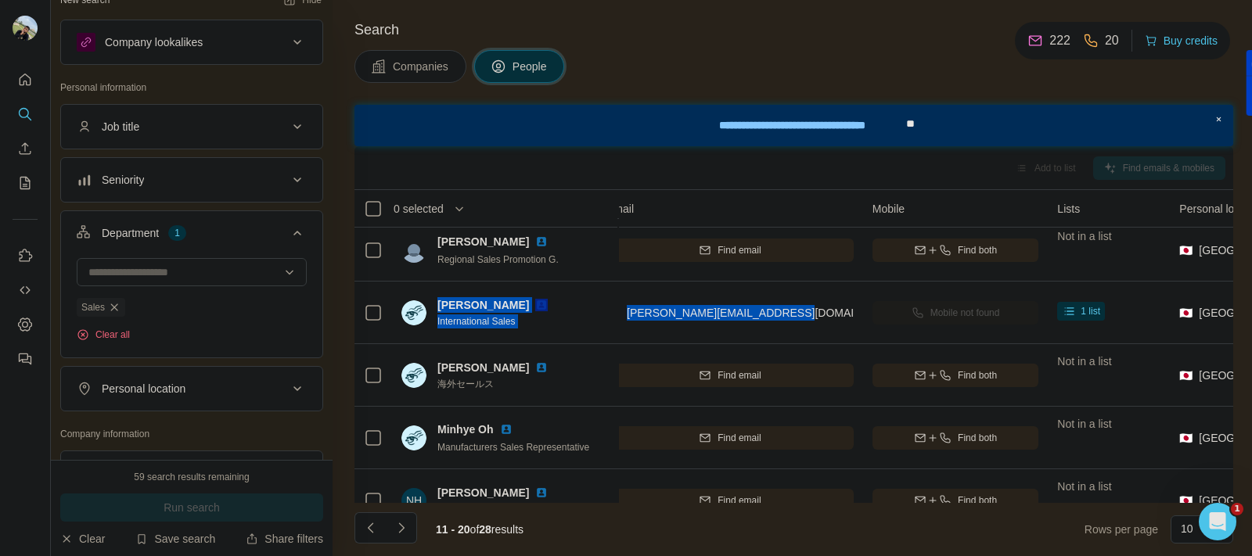
click at [1131, 92] on div "Search Companies People Add to list Find emails & mobiles 0 selected People Com…" at bounding box center [792, 278] width 919 height 556
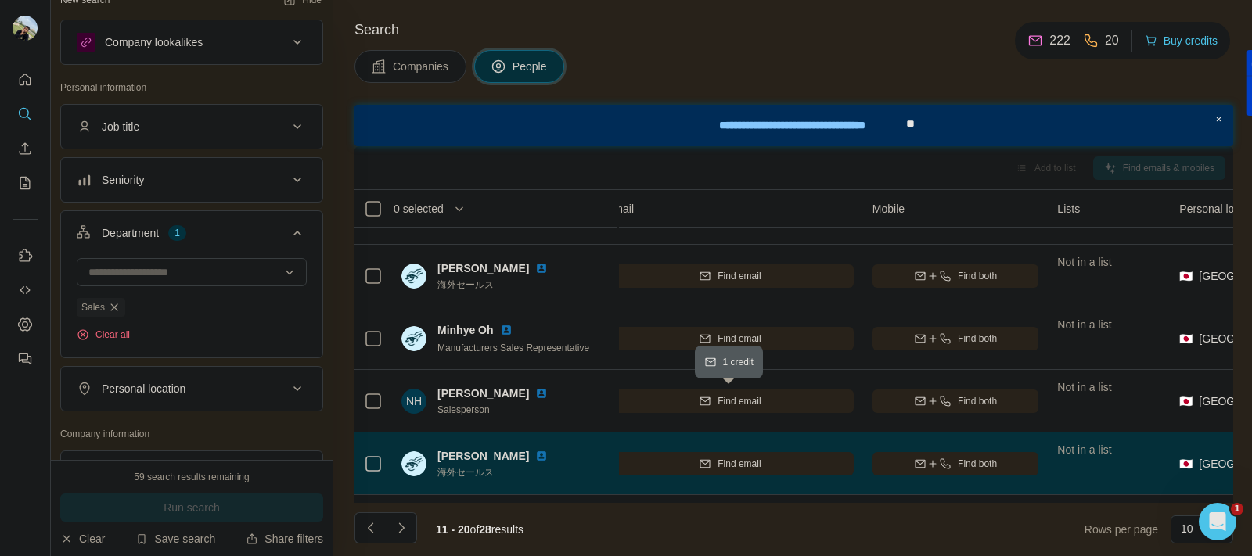
scroll to position [295, 366]
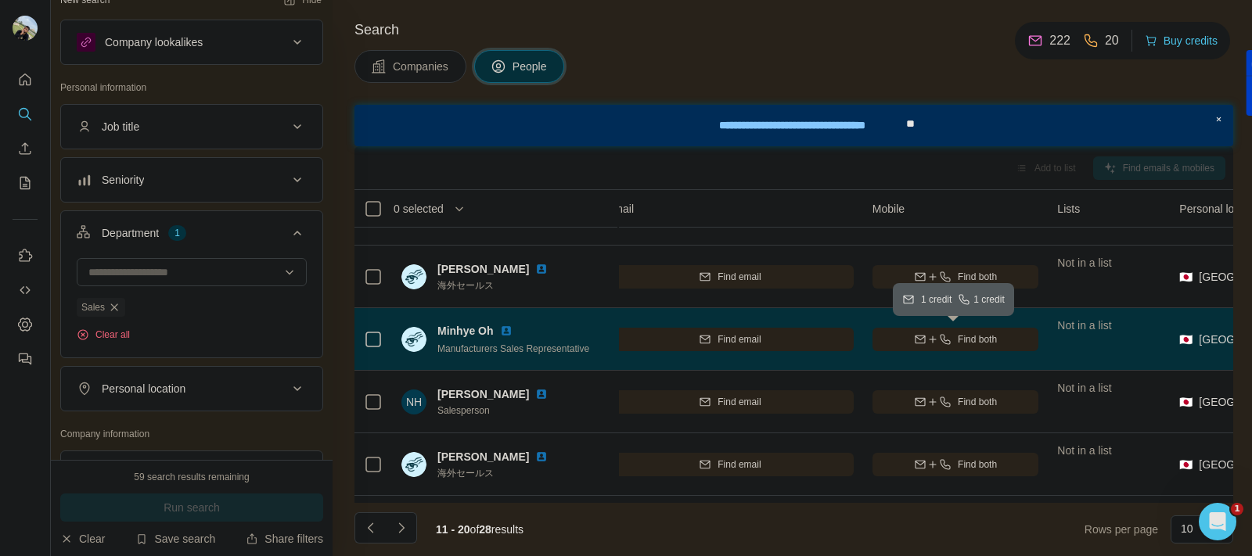
click at [941, 339] on icon "button" at bounding box center [946, 339] width 10 height 10
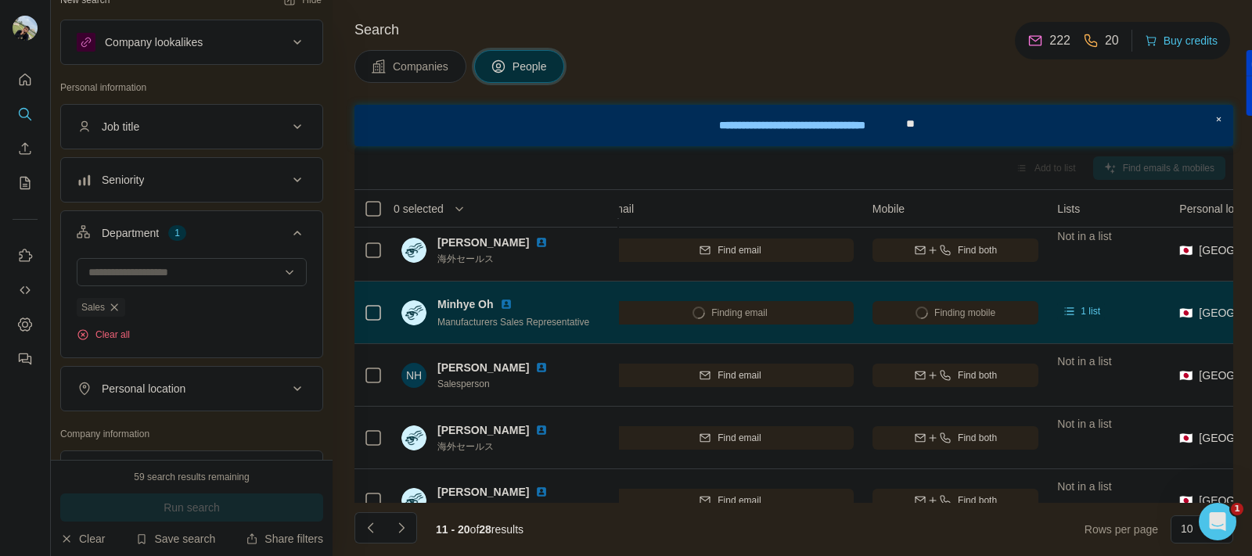
scroll to position [360, 366]
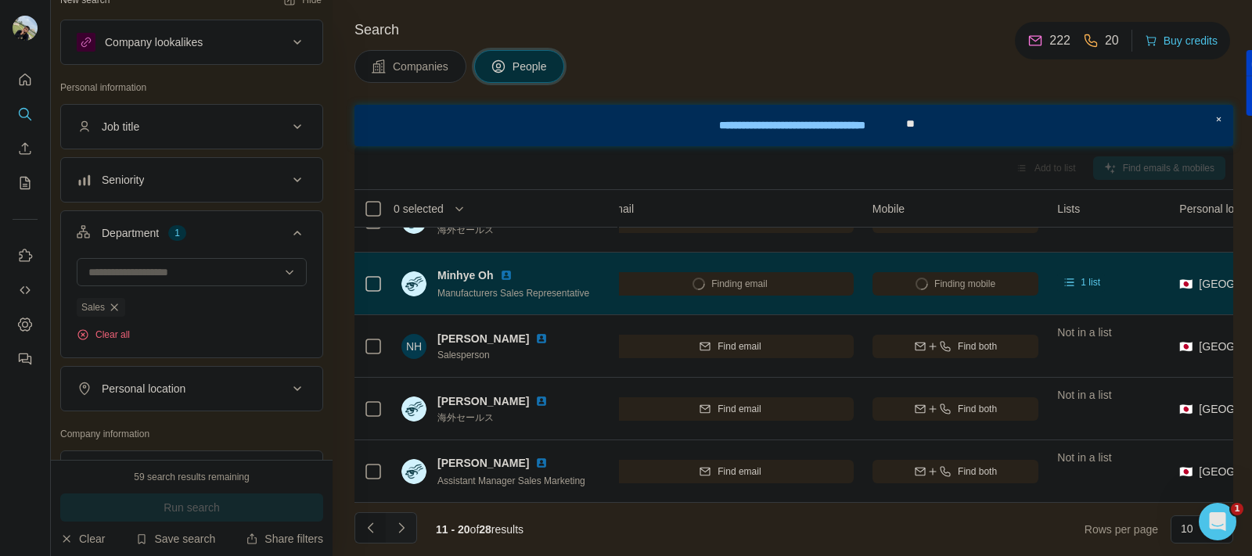
click at [408, 520] on icon "Navigate to next page" at bounding box center [402, 528] width 16 height 16
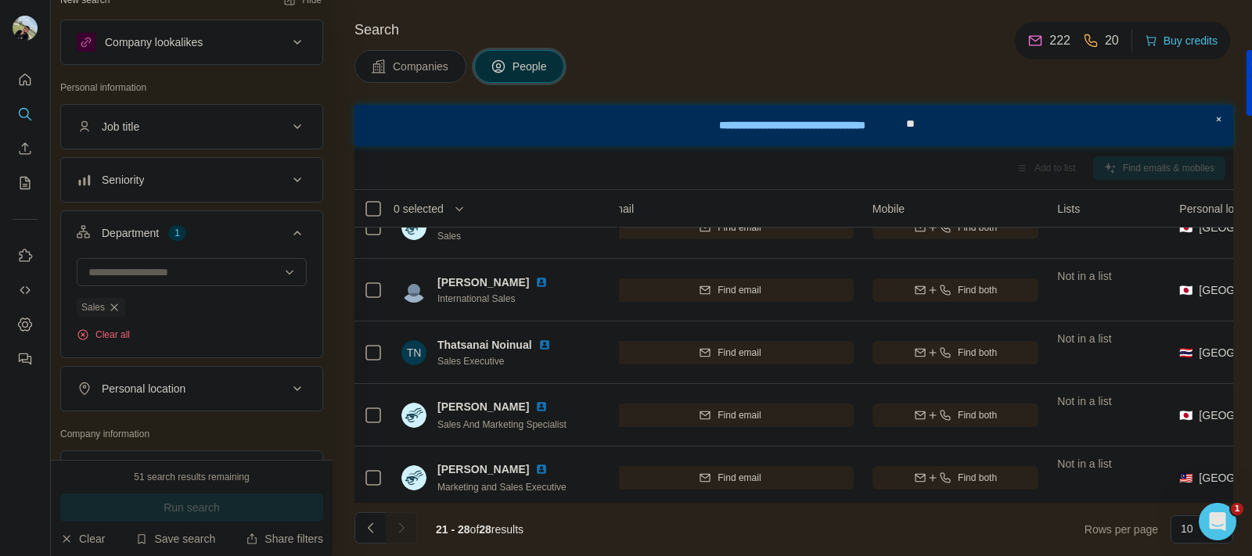
scroll to position [32, 366]
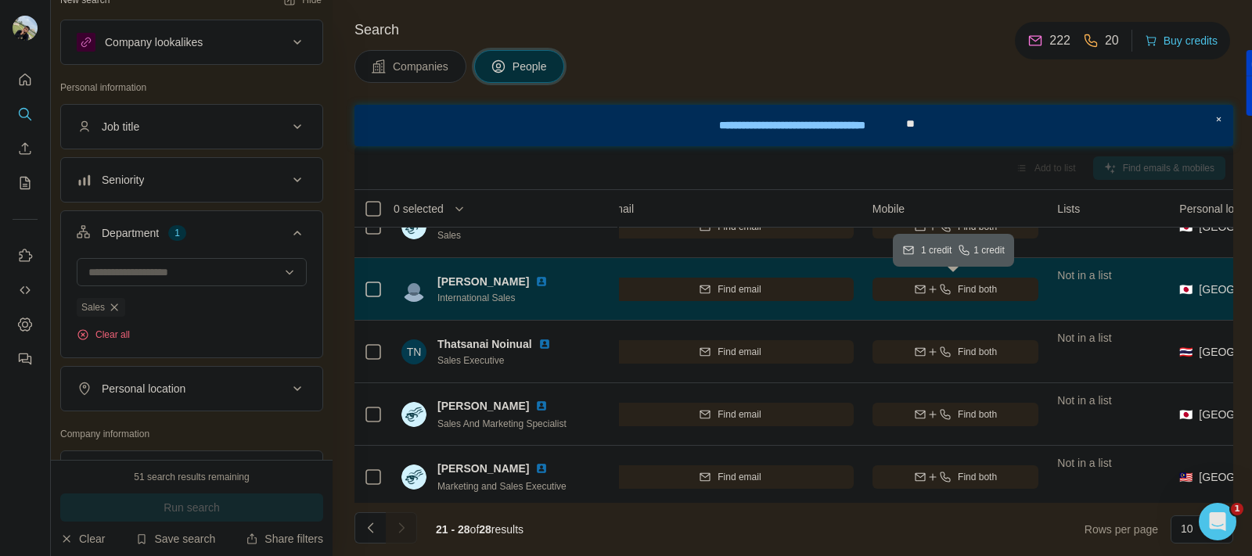
click at [910, 290] on div "Find both" at bounding box center [955, 289] width 167 height 14
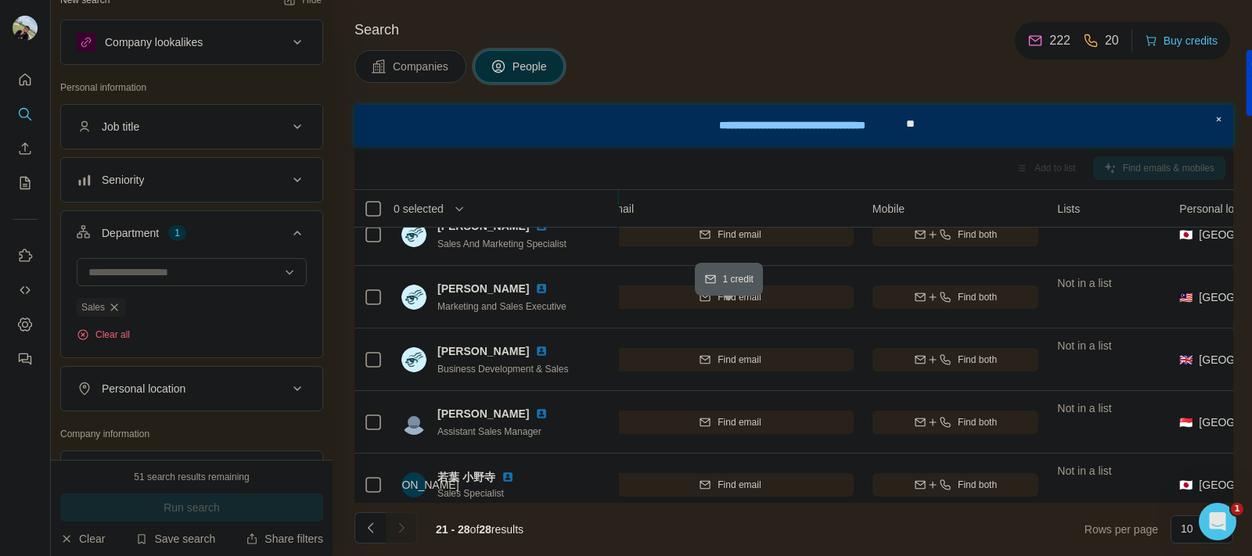
scroll to position [235, 366]
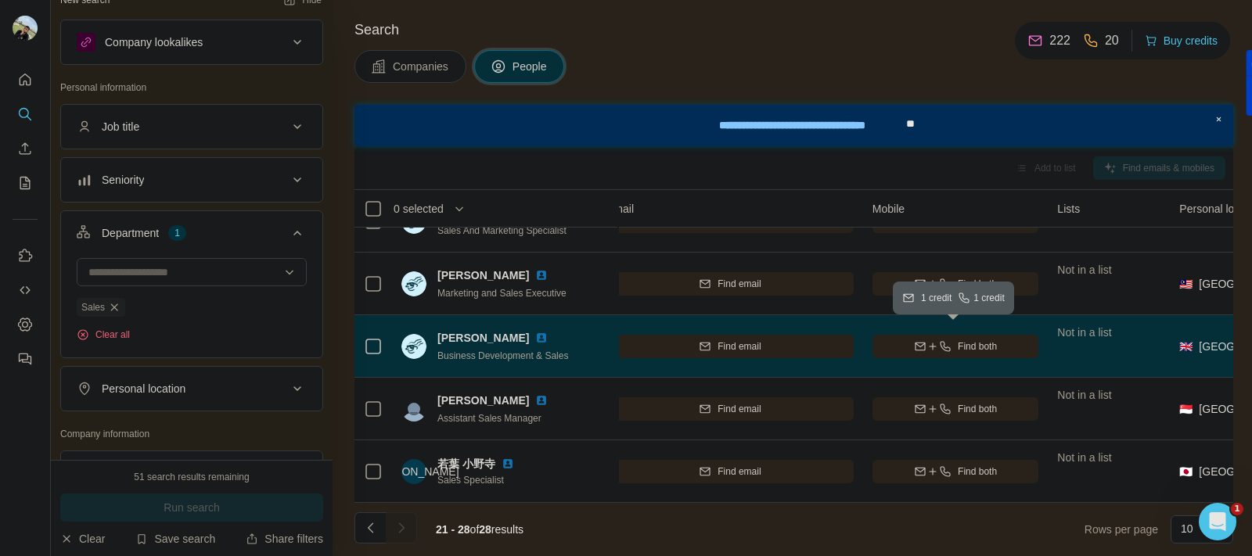
click at [915, 342] on icon "button" at bounding box center [920, 346] width 10 height 8
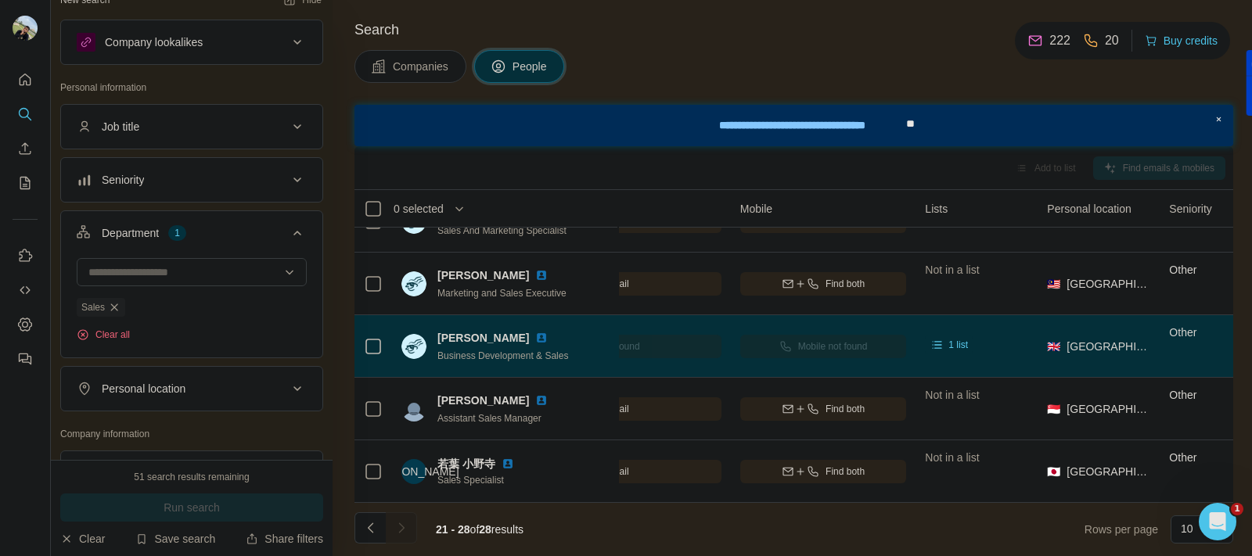
scroll to position [232, 203]
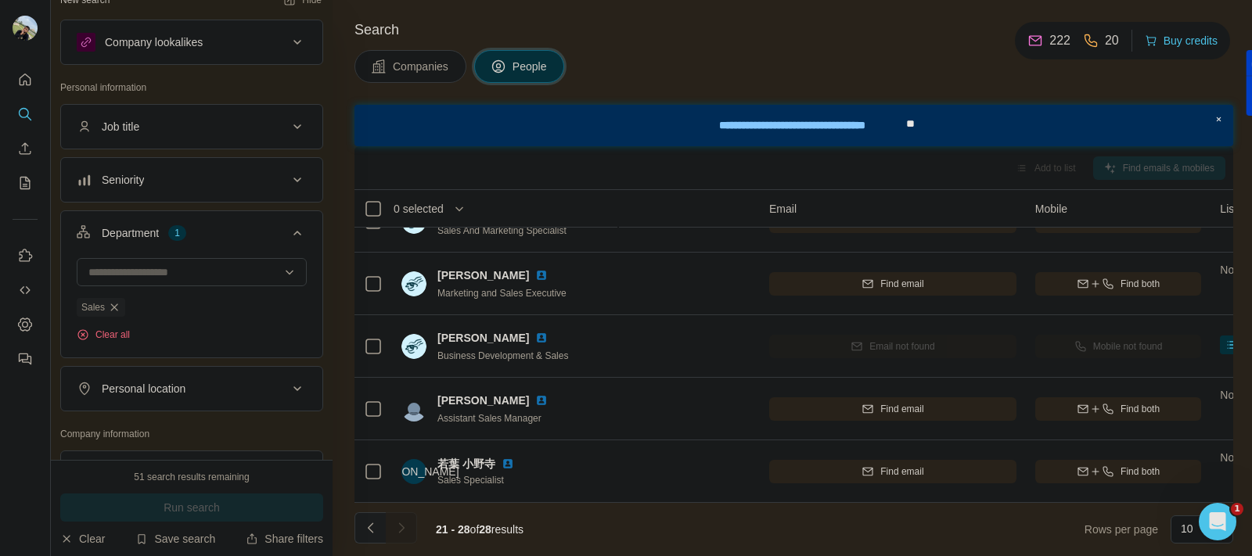
click at [376, 529] on icon "Navigate to previous page" at bounding box center [371, 528] width 16 height 16
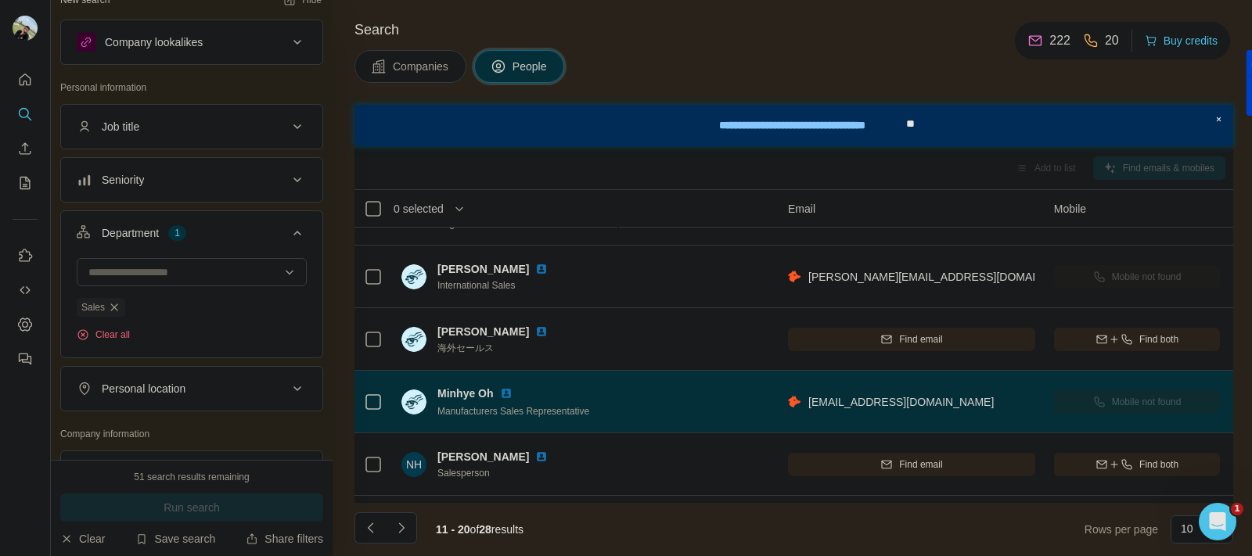
scroll to position [232, 184]
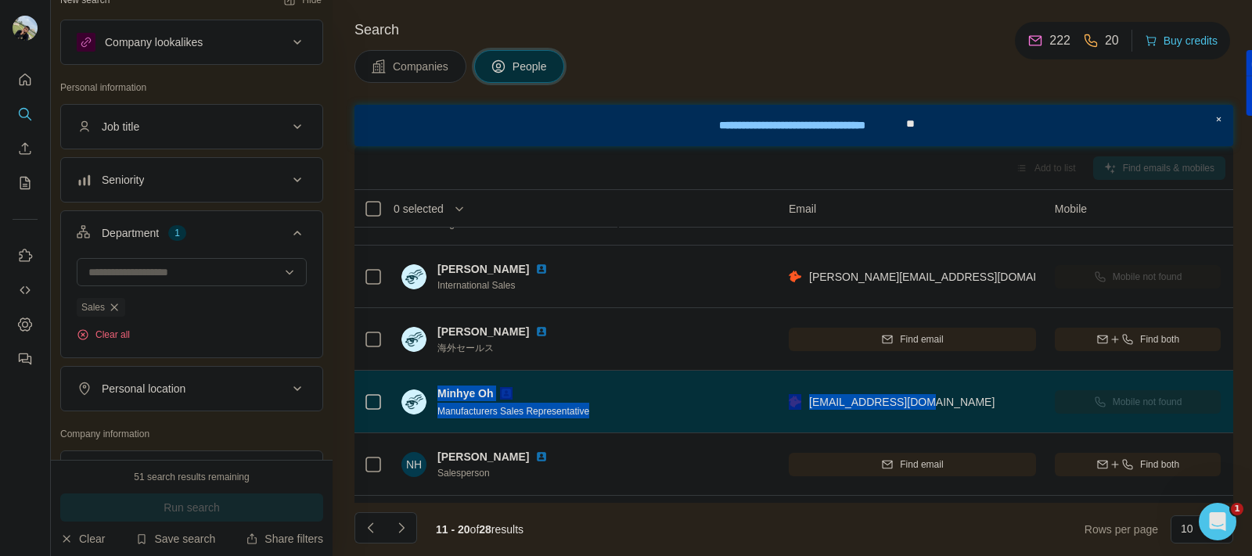
drag, startPoint x: 941, startPoint y: 403, endPoint x: 434, endPoint y: 397, distance: 507.1
click at [0, 0] on tr "Minhye Oh Manufacturers Sales Representative Ihi Corporation [EMAIL_ADDRESS][DO…" at bounding box center [0, 0] width 0 height 0
copy tr "Minhye Oh Manufacturers Sales Representative Ihi Corporation [EMAIL_ADDRESS][DO…"
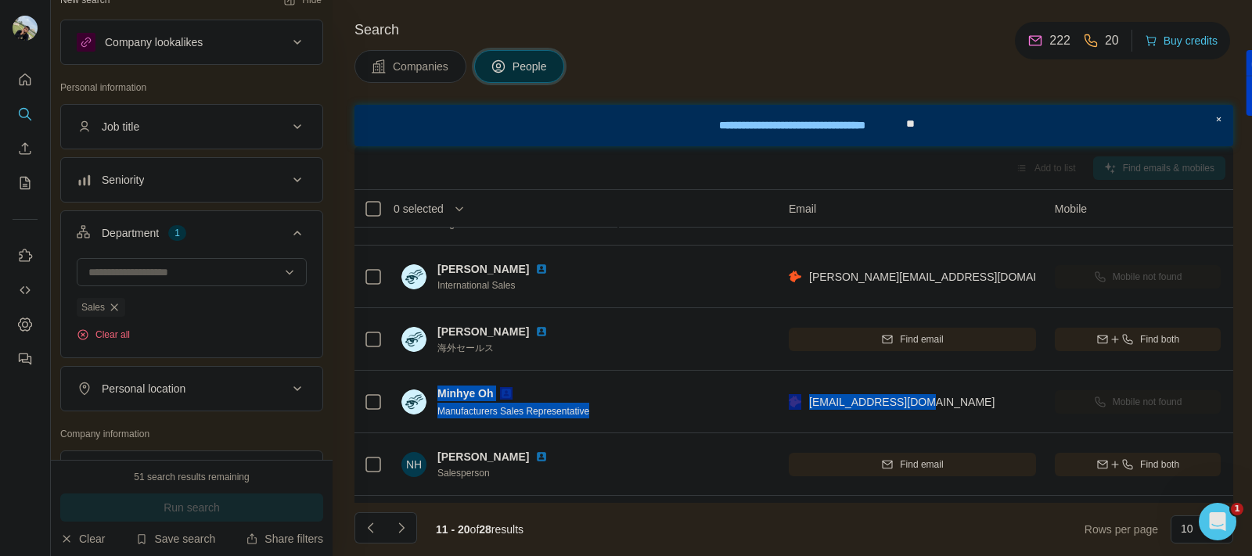
click at [1110, 80] on div "Companies People" at bounding box center [793, 66] width 879 height 33
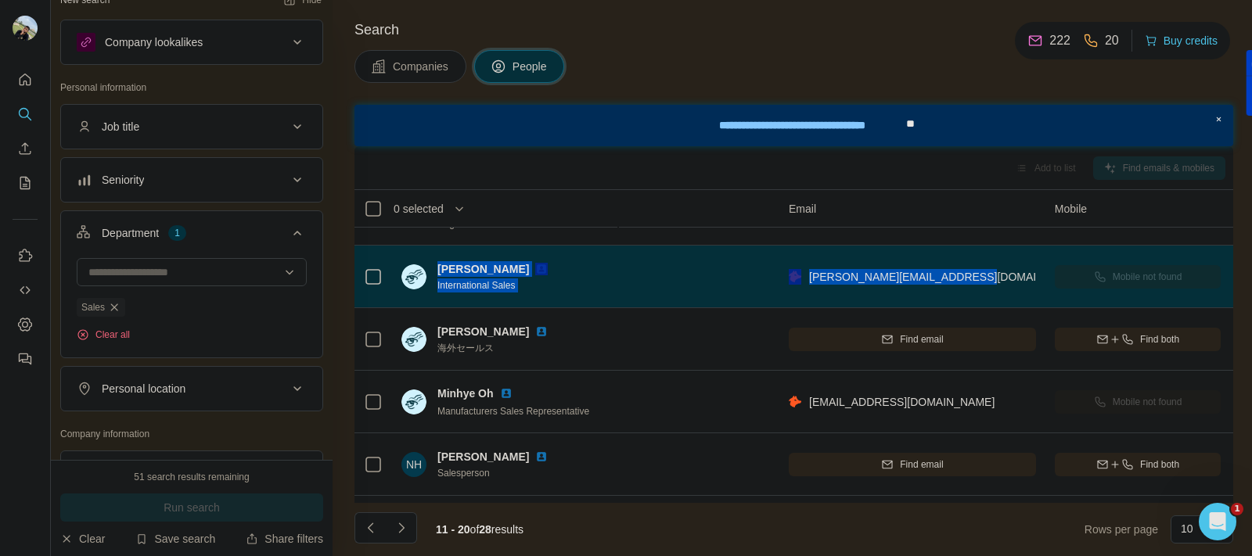
drag, startPoint x: 971, startPoint y: 275, endPoint x: 439, endPoint y: 268, distance: 532.1
click at [0, 0] on tr "[PERSON_NAME] International Sales Ihi Corporation [PERSON_NAME][EMAIL_ADDRESS][…" at bounding box center [0, 0] width 0 height 0
copy tr "[PERSON_NAME] International Sales Ihi Corporation [PERSON_NAME][EMAIL_ADDRESS][…"
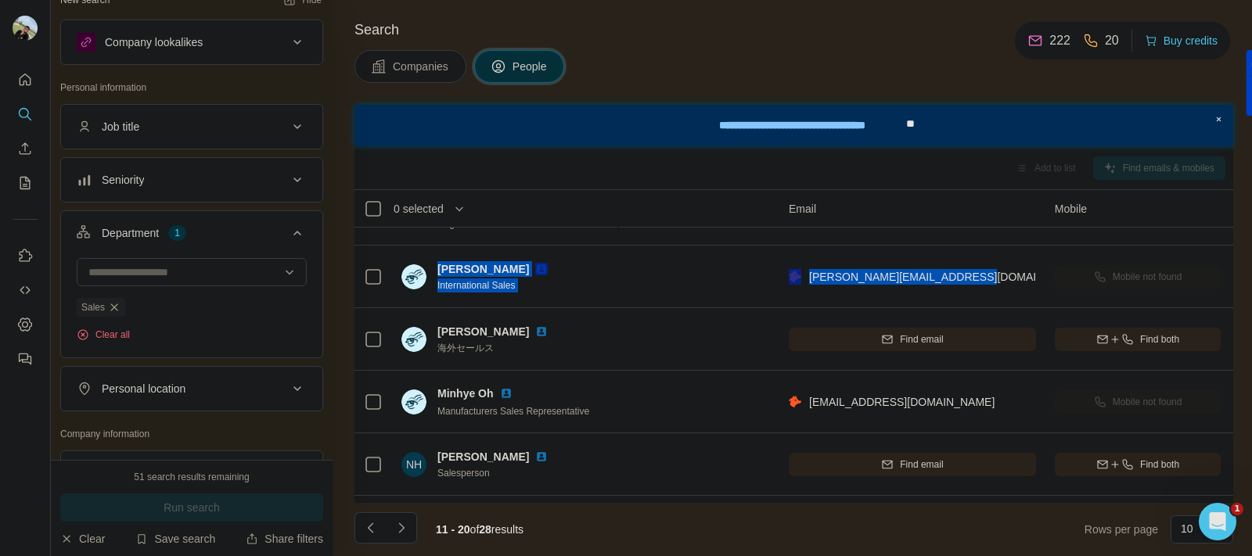
click at [1131, 90] on div "Search Companies People Add to list Find emails & mobiles 0 selected People Com…" at bounding box center [792, 278] width 919 height 556
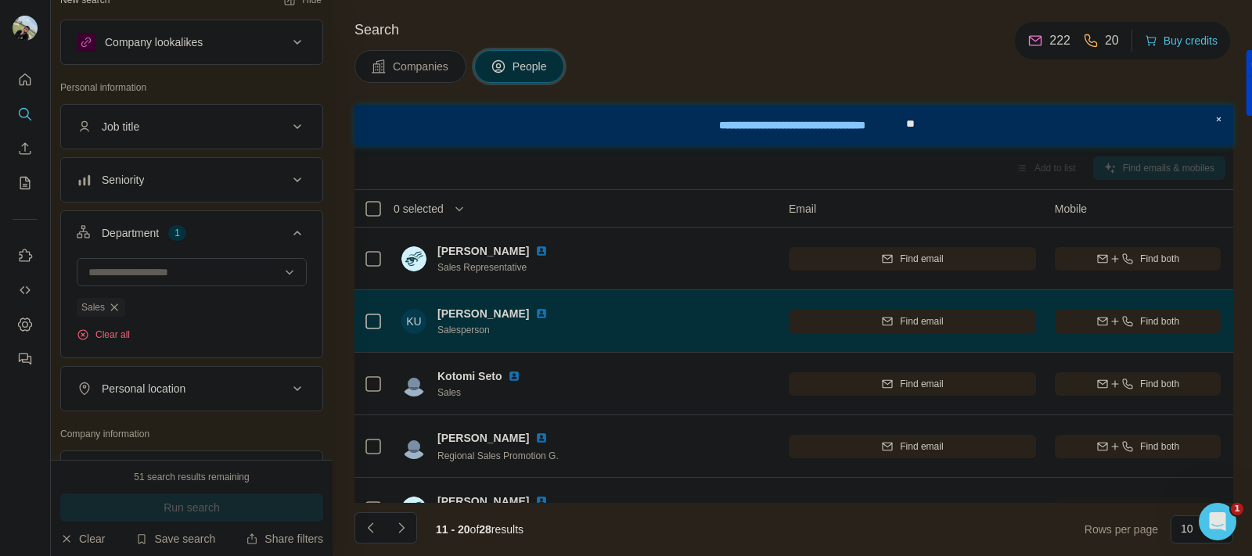
scroll to position [360, 184]
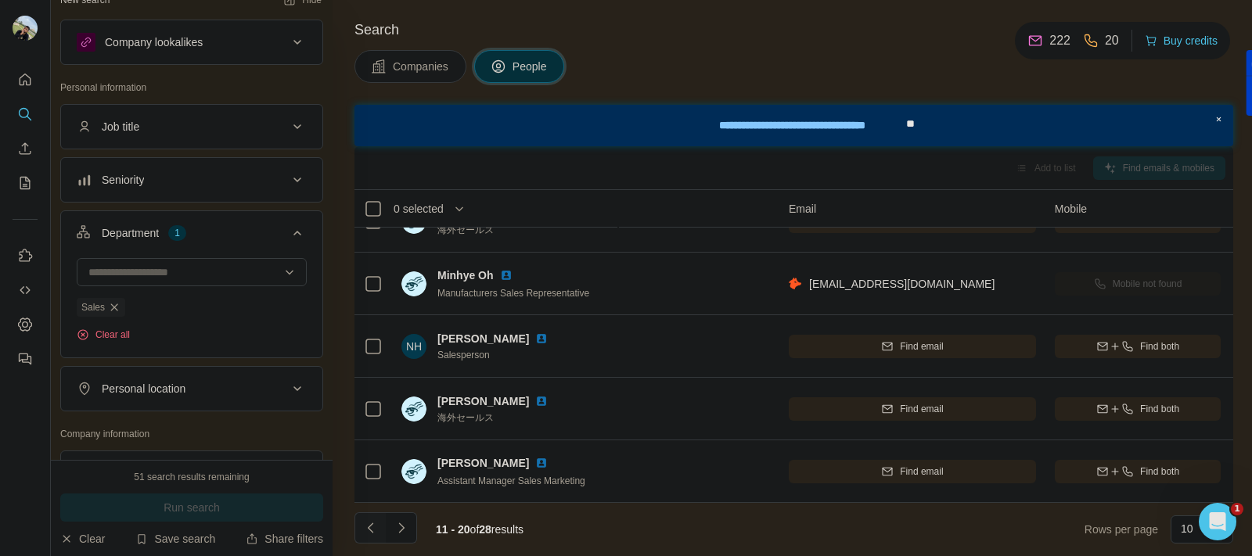
click at [356, 534] on button "Navigate to previous page" at bounding box center [369, 528] width 31 height 31
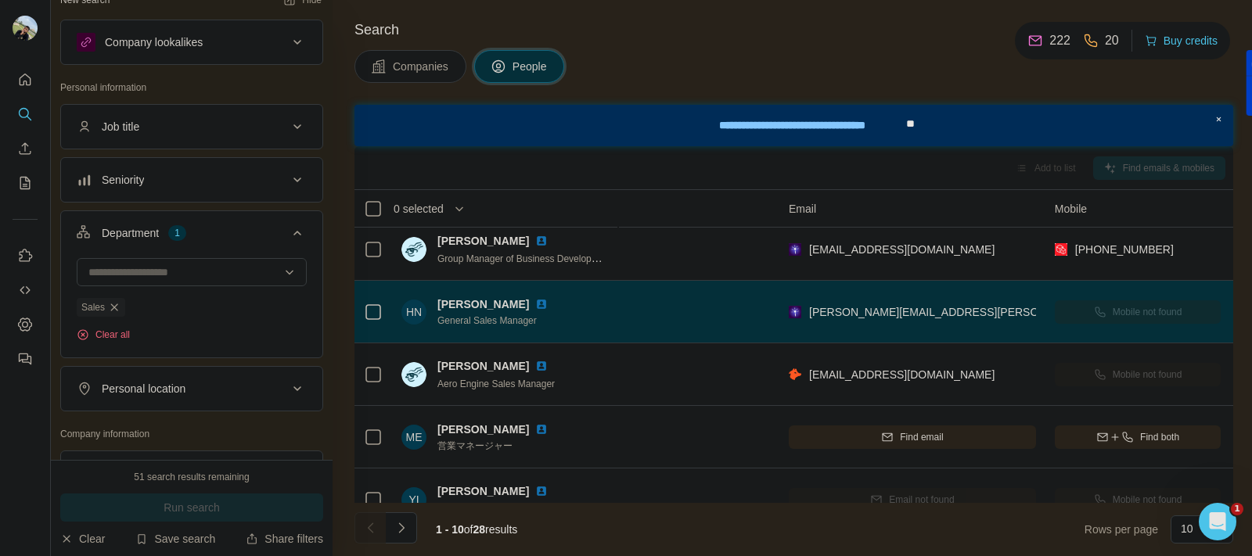
scroll to position [0, 184]
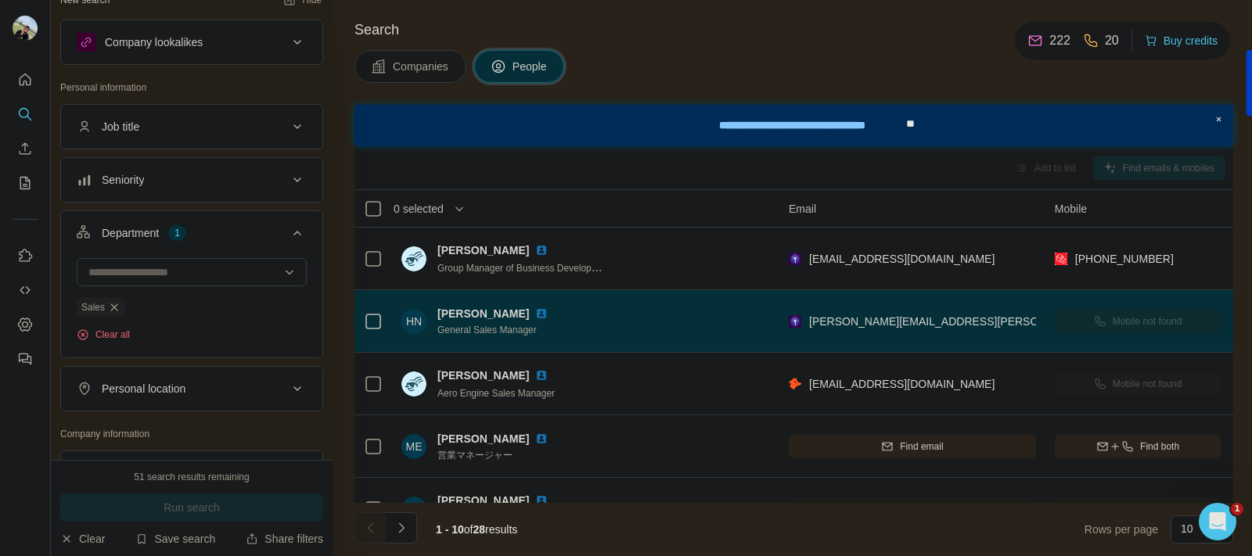
click at [1123, 77] on div "Companies People" at bounding box center [793, 66] width 879 height 33
click at [1142, 71] on div "Companies People" at bounding box center [793, 66] width 879 height 33
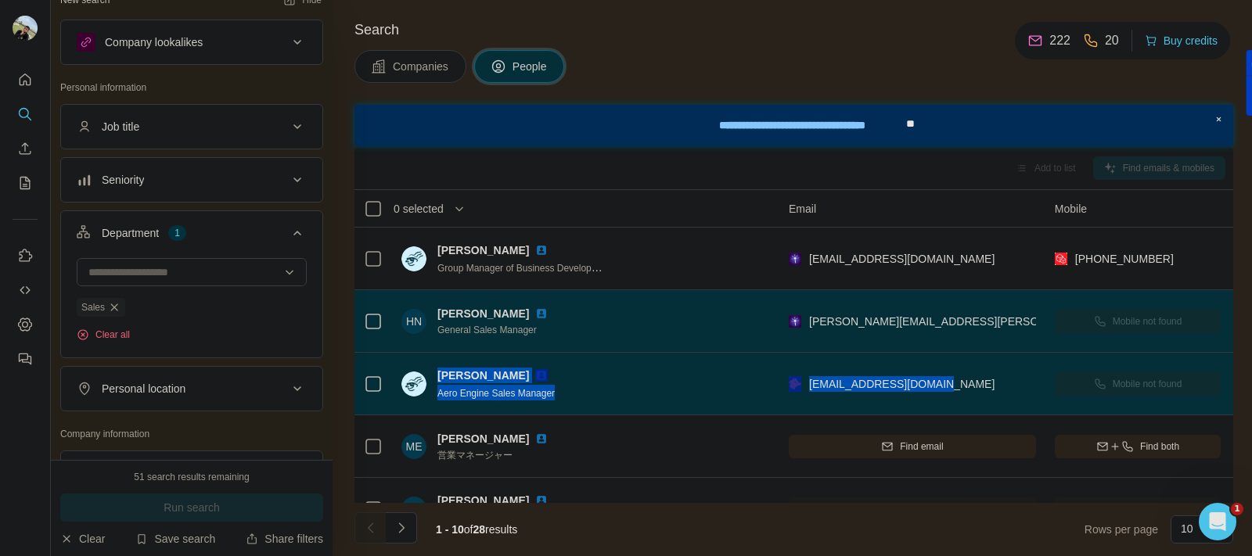
drag, startPoint x: 951, startPoint y: 384, endPoint x: 433, endPoint y: 370, distance: 519.0
click at [0, 0] on tr "[PERSON_NAME] Aero Engine Sales Manager Ihi Corporation [EMAIL_ADDRESS][DOMAIN_…" at bounding box center [0, 0] width 0 height 0
copy tr "[PERSON_NAME] Aero Engine Sales Manager Ihi Corporation [EMAIL_ADDRESS][DOMAIN_…"
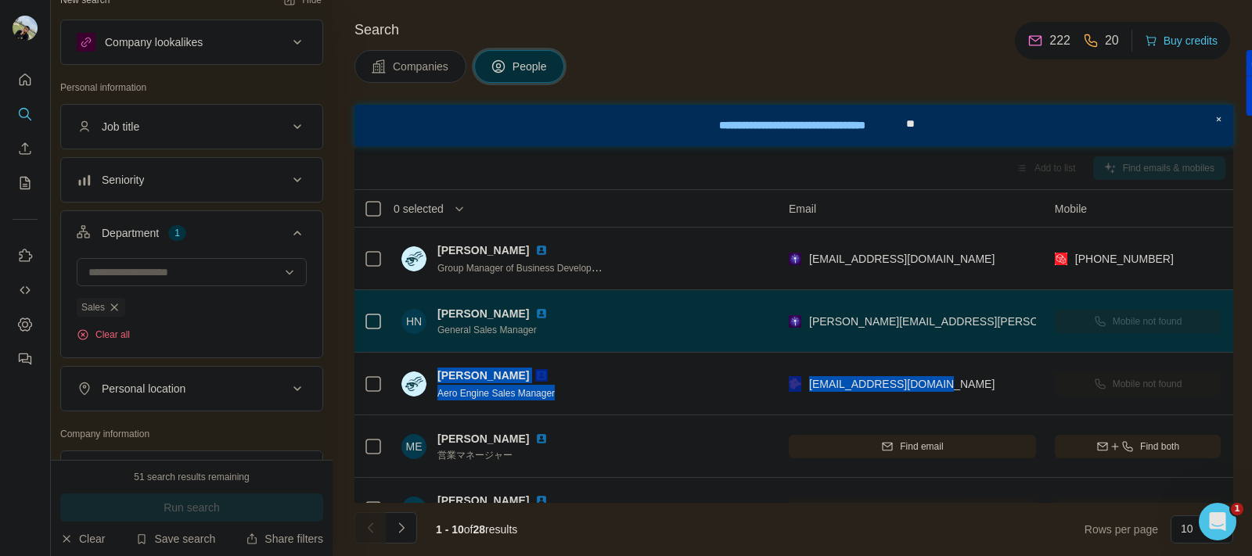
click at [1109, 85] on div "Search Companies People Add to list Find emails & mobiles 0 selected People Com…" at bounding box center [792, 278] width 919 height 556
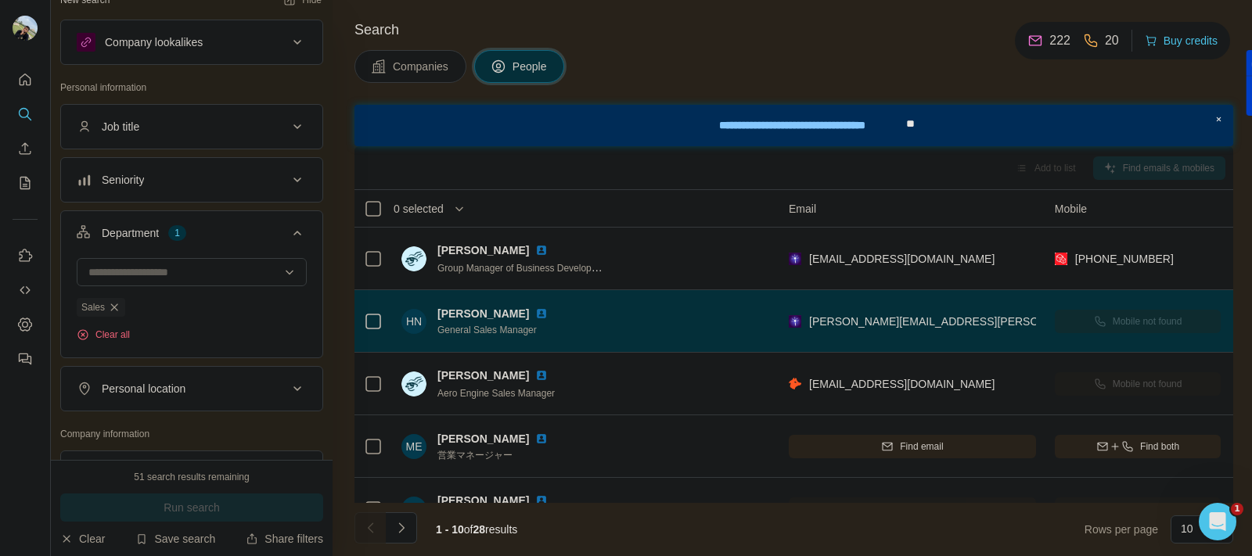
click at [845, 53] on div "Companies People" at bounding box center [793, 66] width 879 height 33
click at [647, 91] on div "Search Companies People Add to list Find emails & mobiles 0 selected People Com…" at bounding box center [792, 278] width 919 height 556
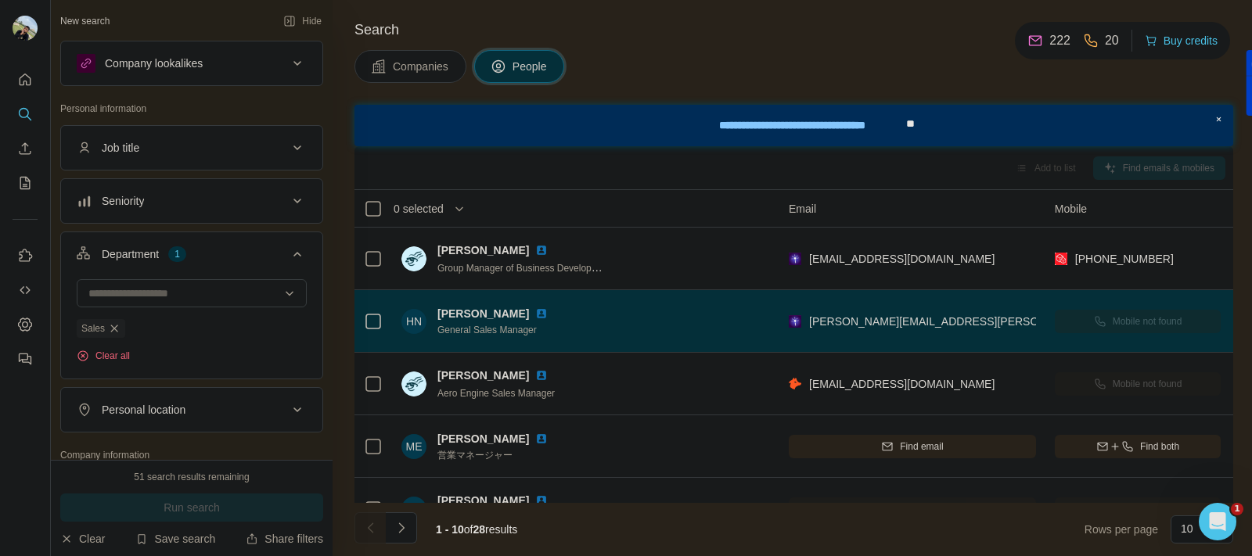
click at [1124, 63] on div "Companies People" at bounding box center [793, 66] width 879 height 33
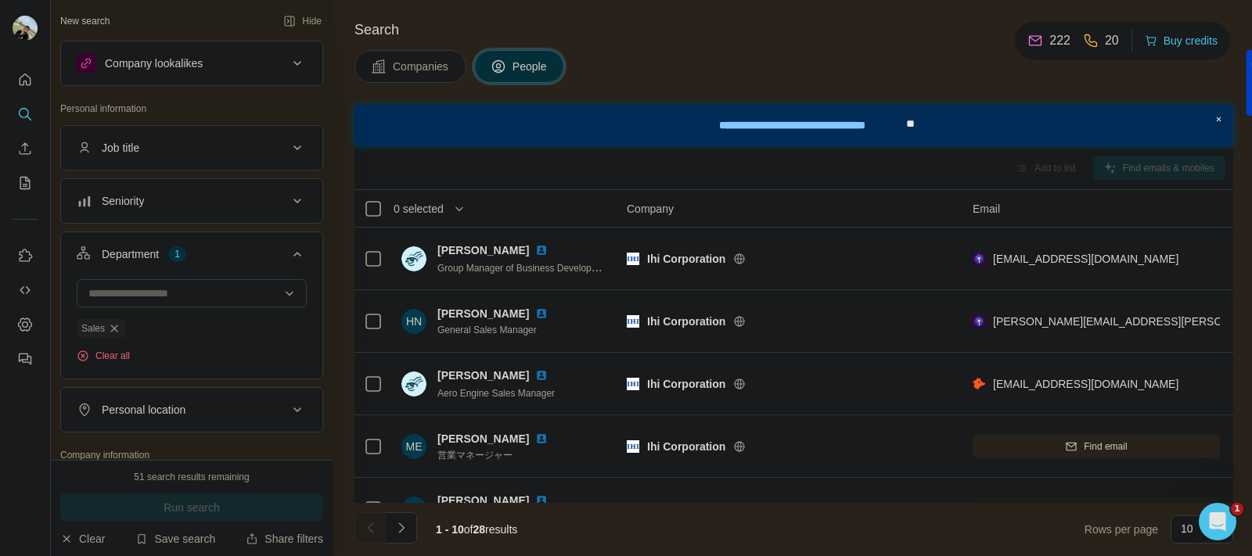
click at [270, 141] on div "Job title" at bounding box center [182, 148] width 211 height 16
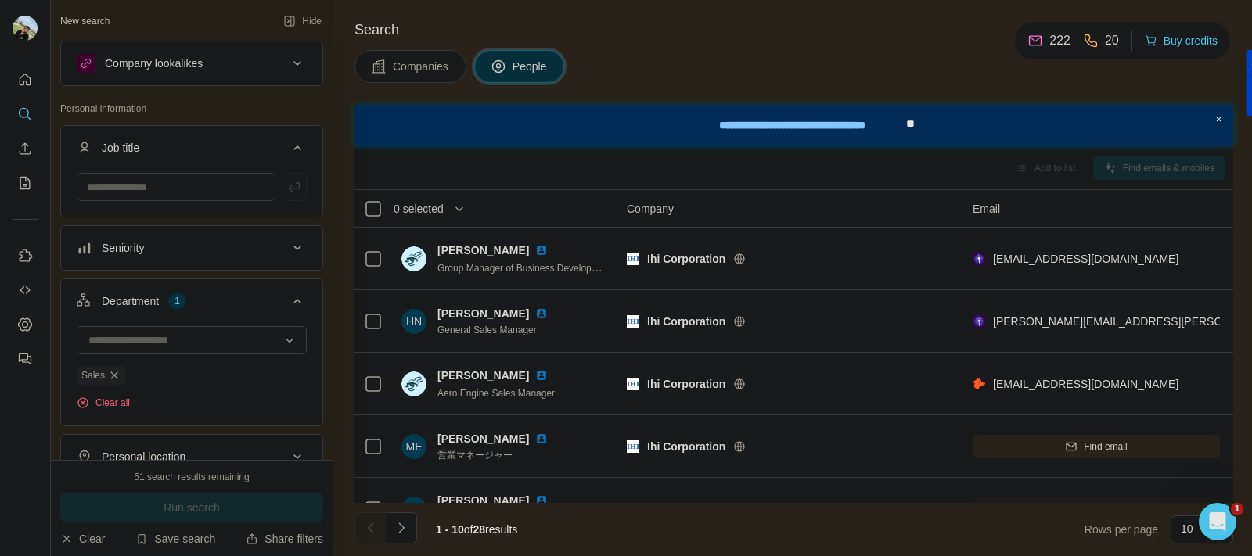
click at [268, 140] on div "Job title" at bounding box center [182, 148] width 211 height 16
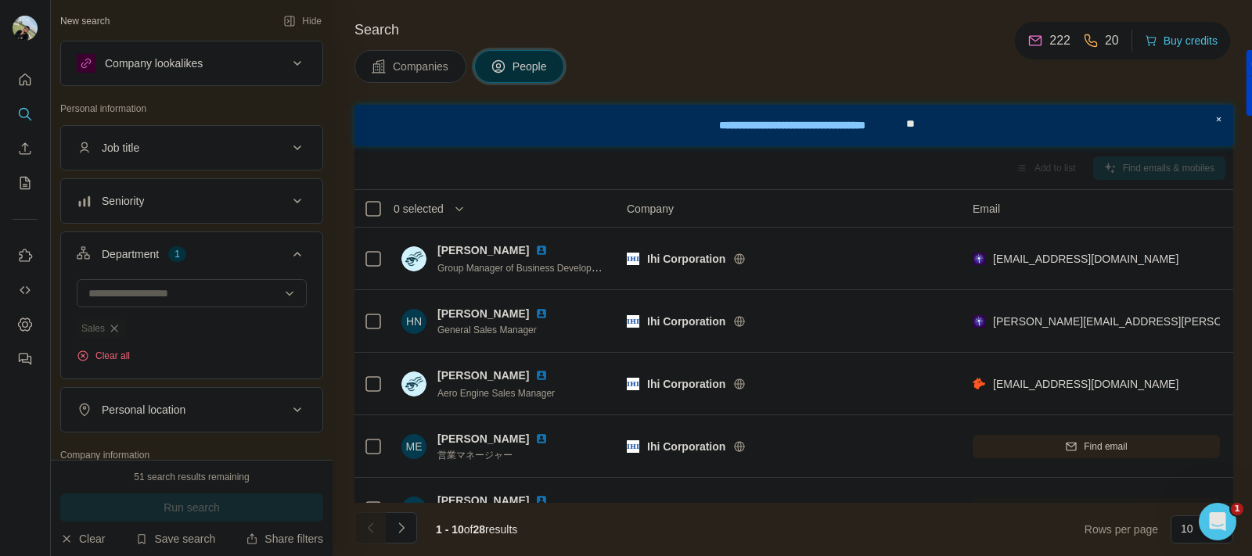
click at [118, 327] on icon "button" at bounding box center [114, 328] width 7 height 7
